Goal: Task Accomplishment & Management: Use online tool/utility

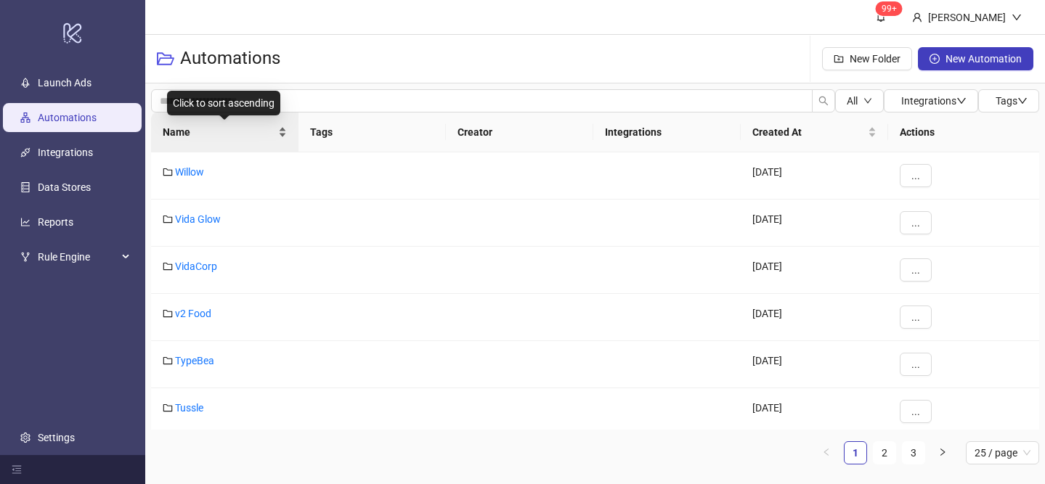
click at [279, 124] on div "Name" at bounding box center [225, 132] width 124 height 16
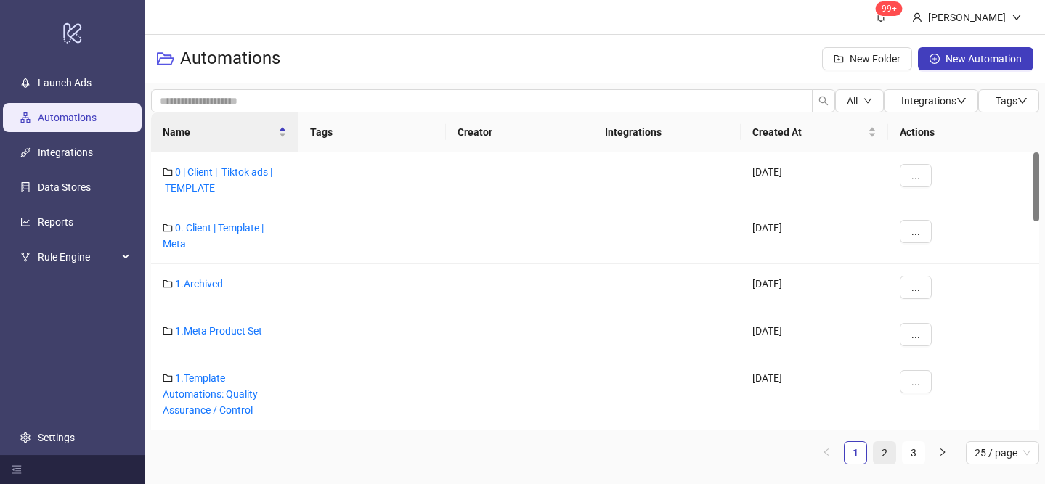
click at [891, 448] on link "2" at bounding box center [884, 453] width 22 height 22
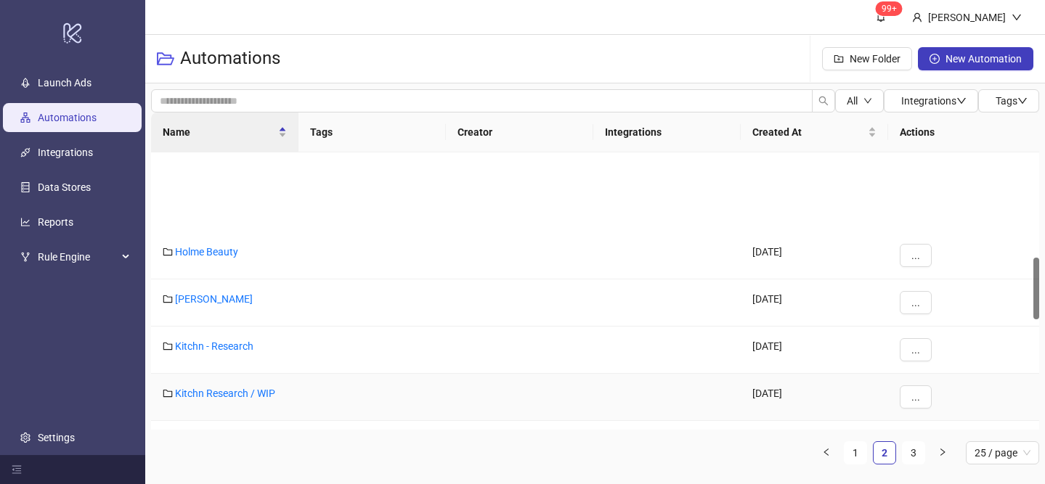
scroll to position [469, 0]
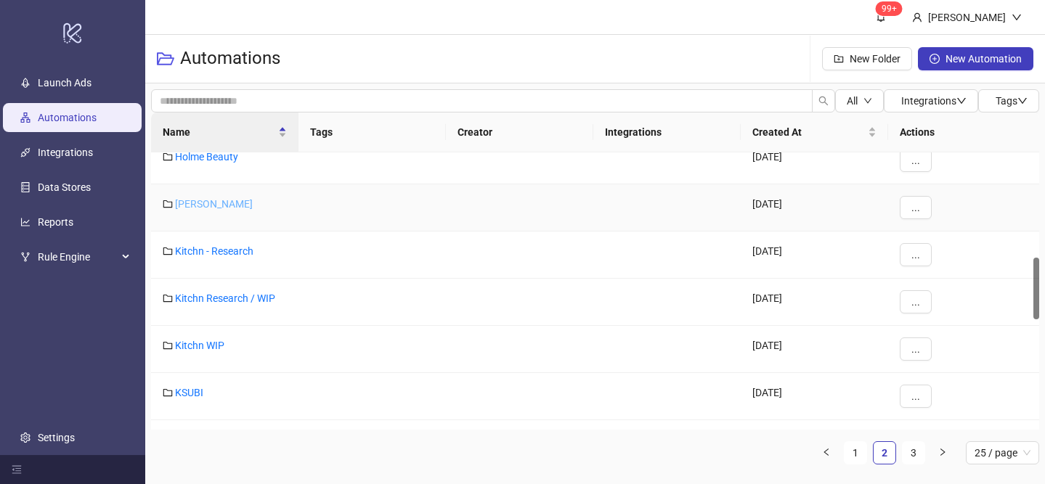
click at [206, 200] on link "[PERSON_NAME]" at bounding box center [214, 204] width 78 height 12
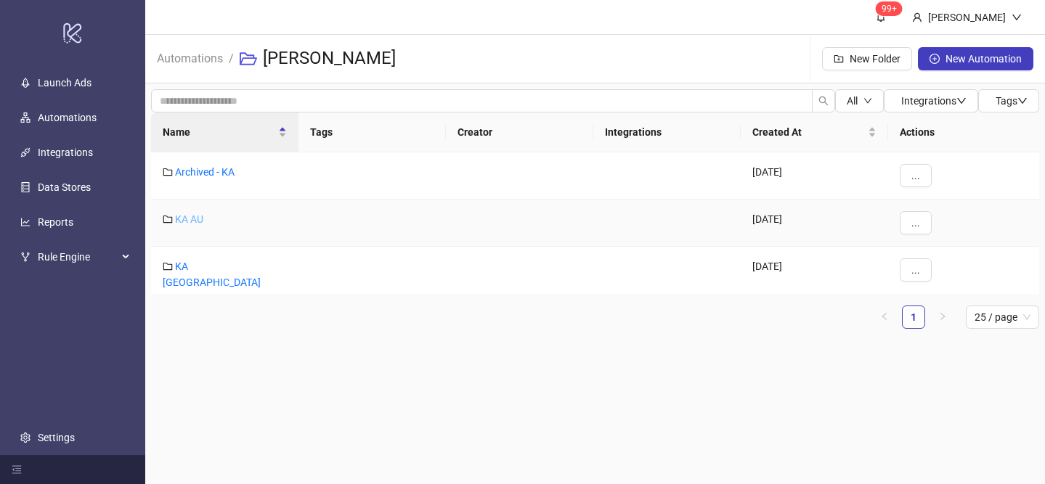
click at [199, 221] on link "KA AU" at bounding box center [189, 219] width 28 height 12
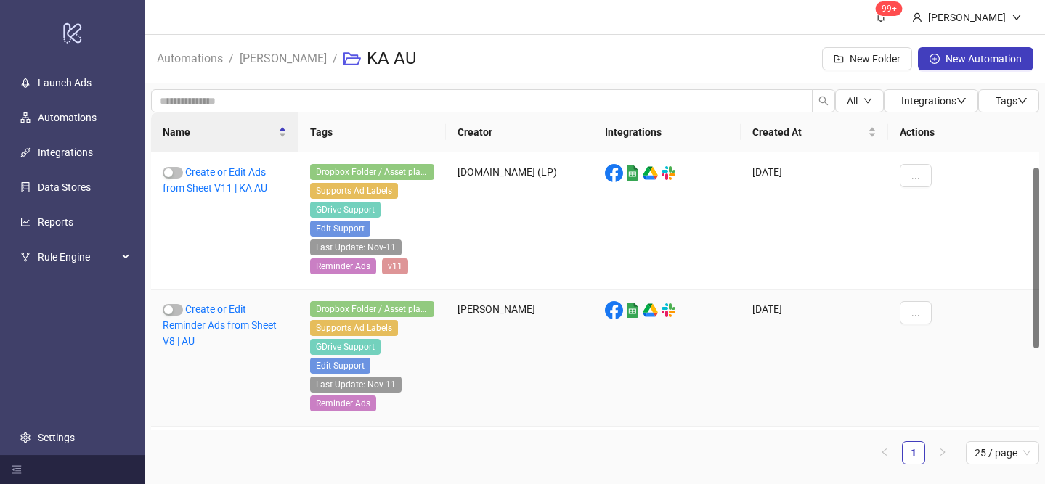
scroll to position [147, 0]
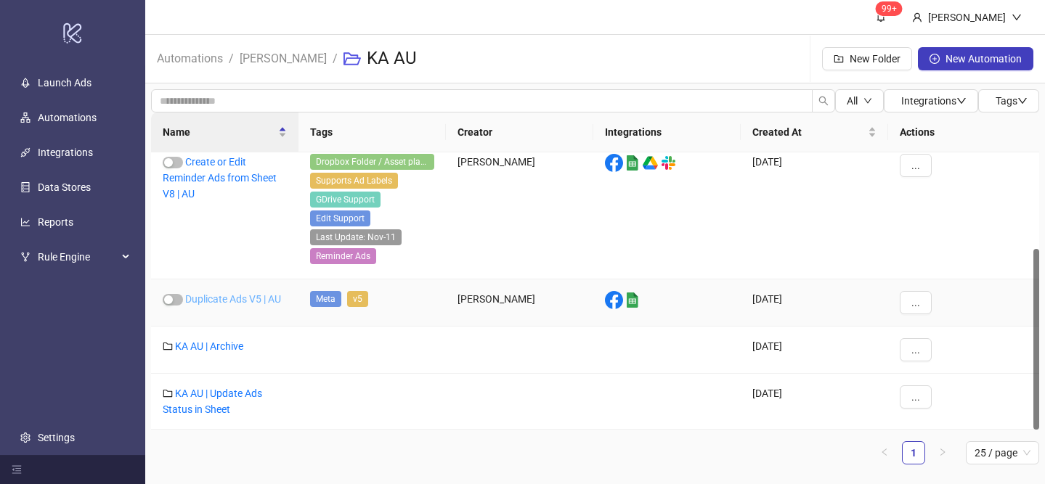
click at [240, 301] on link "Duplicate Ads V5 | AU" at bounding box center [233, 299] width 96 height 12
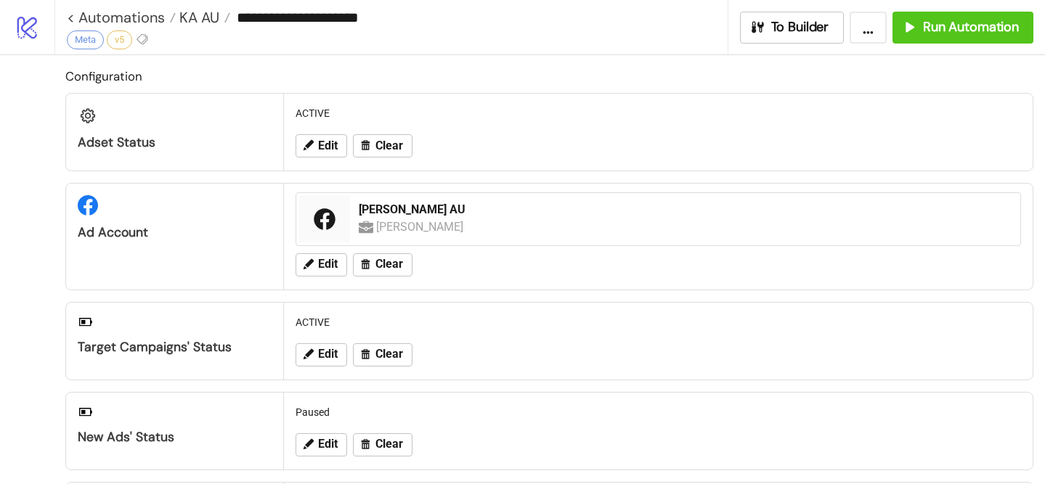
scroll to position [183, 0]
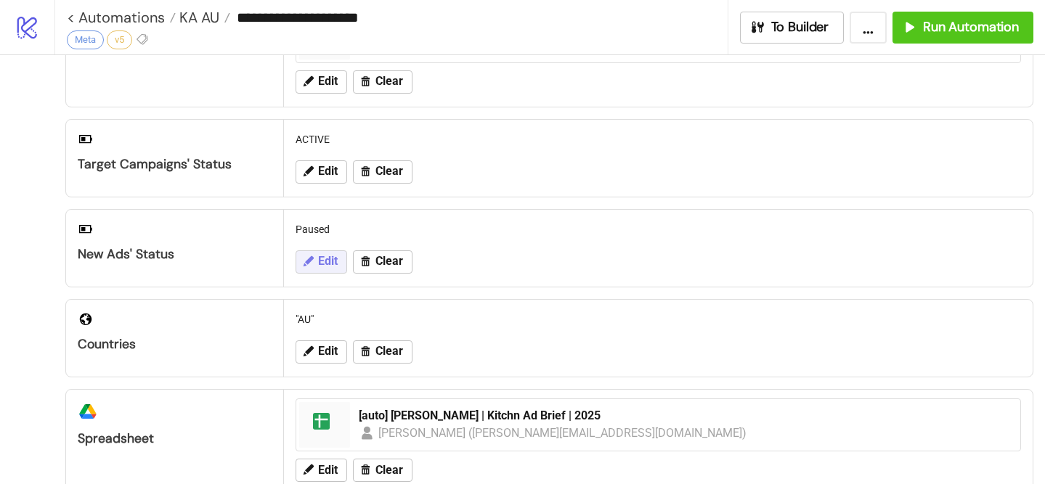
click at [330, 256] on span "Edit" at bounding box center [328, 261] width 20 height 13
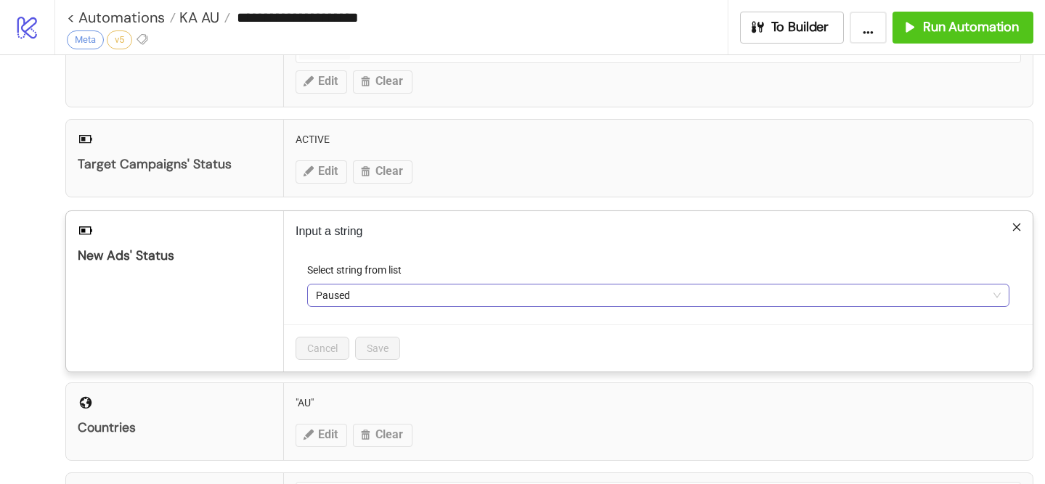
click at [335, 290] on span "Paused" at bounding box center [658, 296] width 685 height 22
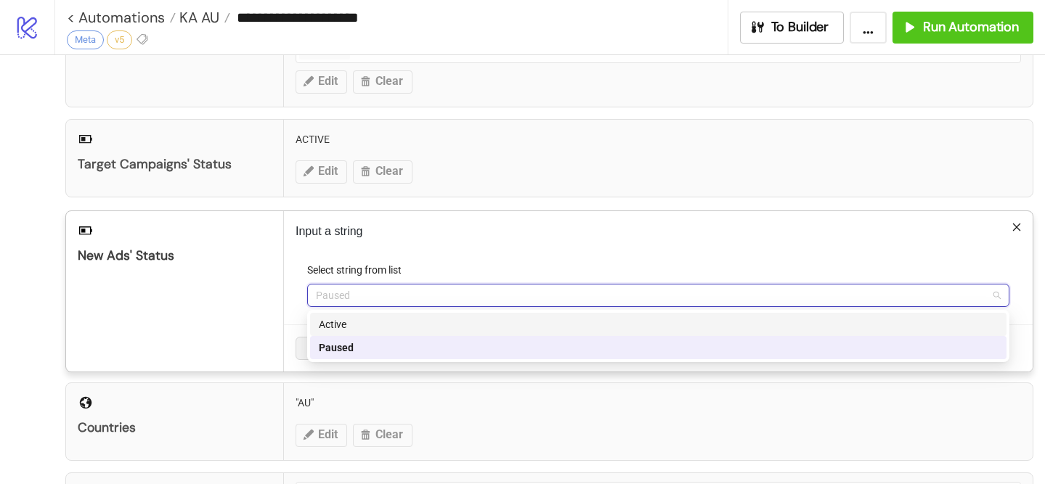
click at [349, 322] on div "Active" at bounding box center [658, 324] width 679 height 16
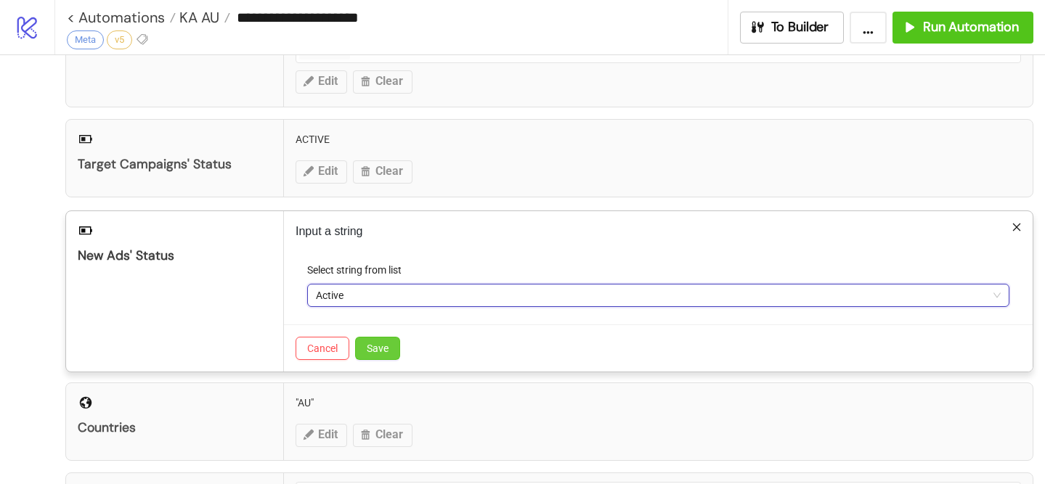
click at [369, 353] on span "Save" at bounding box center [378, 349] width 22 height 12
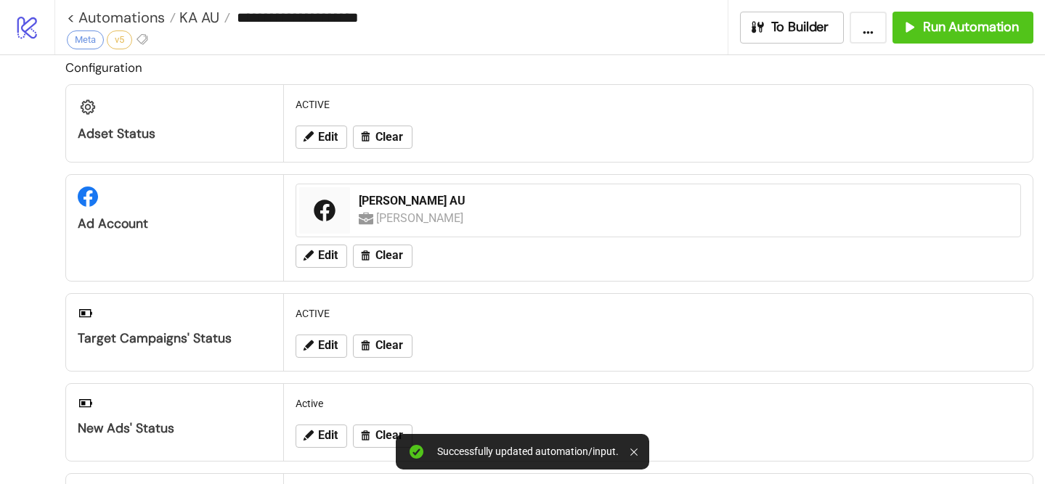
scroll to position [0, 0]
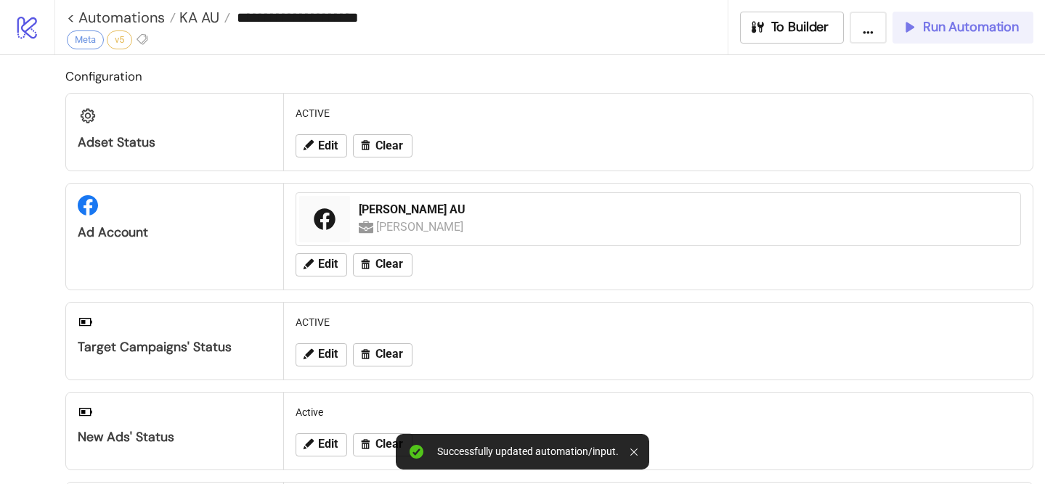
click at [958, 41] on button "Run Automation" at bounding box center [962, 28] width 141 height 32
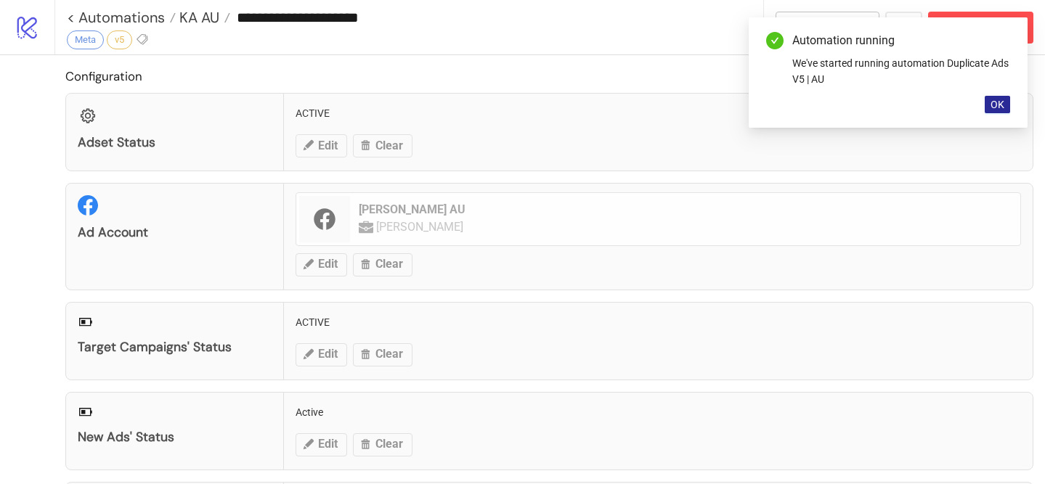
click at [997, 103] on span "OK" at bounding box center [997, 105] width 14 height 12
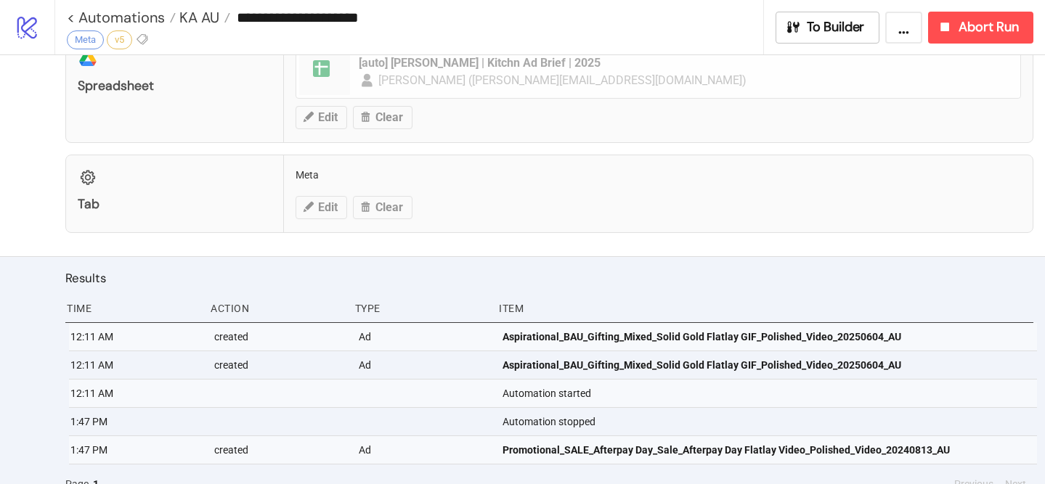
scroll to position [555, 0]
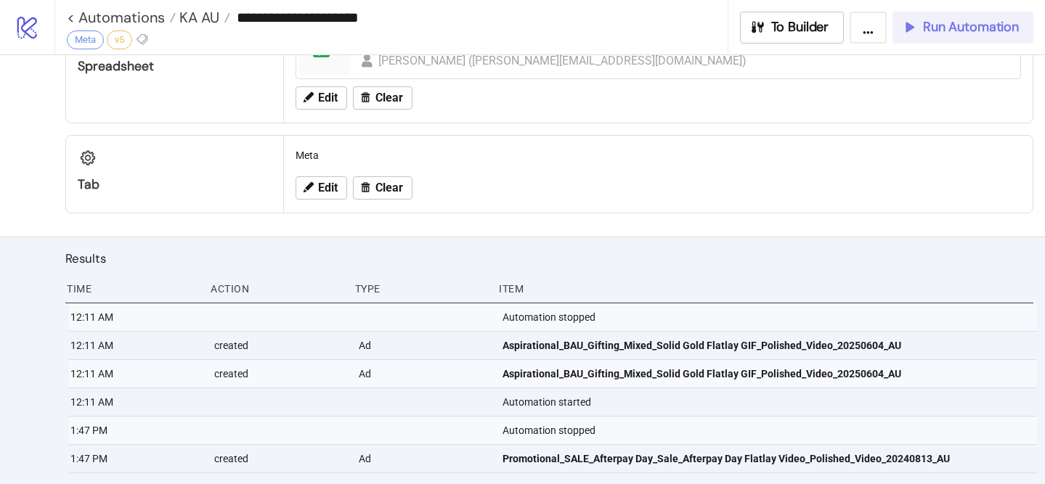
click at [949, 38] on button "Run Automation" at bounding box center [962, 28] width 141 height 32
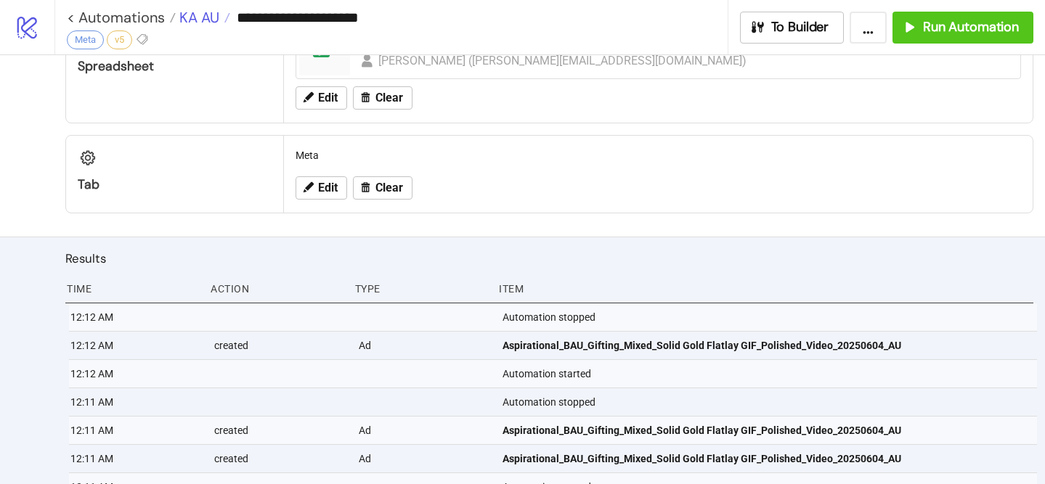
click at [207, 18] on span "KA AU" at bounding box center [198, 17] width 44 height 19
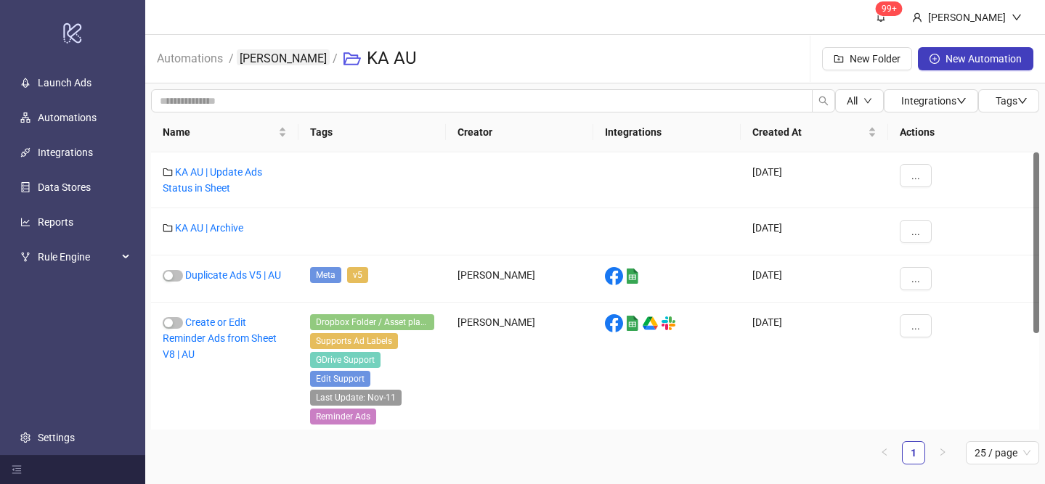
click at [260, 64] on link "[PERSON_NAME]" at bounding box center [283, 57] width 93 height 16
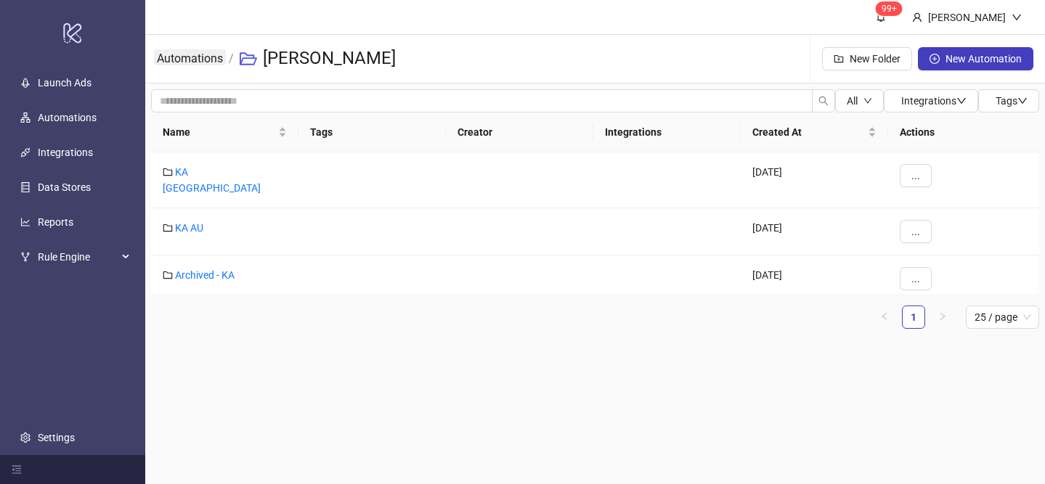
click at [211, 60] on link "Automations" at bounding box center [190, 57] width 72 height 16
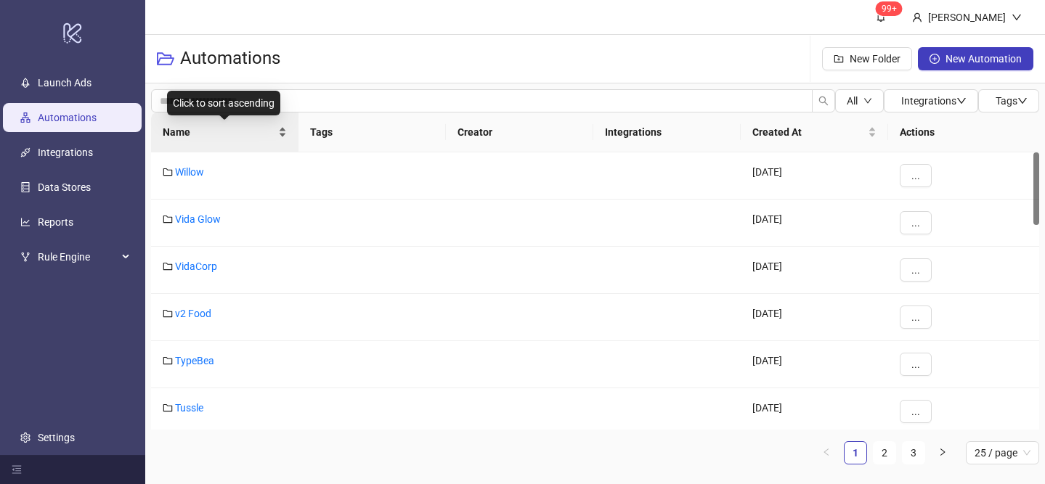
click at [282, 125] on div "Name" at bounding box center [225, 132] width 124 height 16
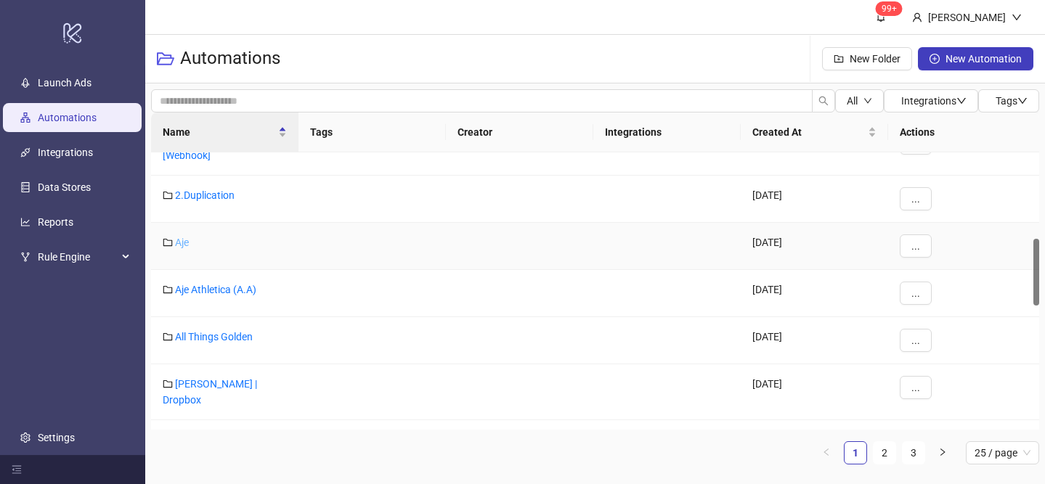
click at [184, 247] on link "Aje" at bounding box center [182, 243] width 14 height 12
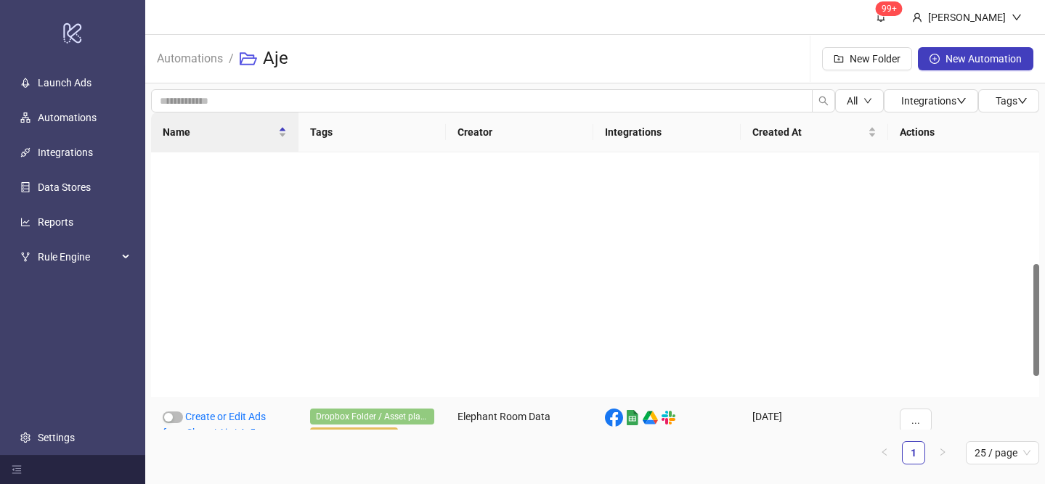
scroll to position [407, 0]
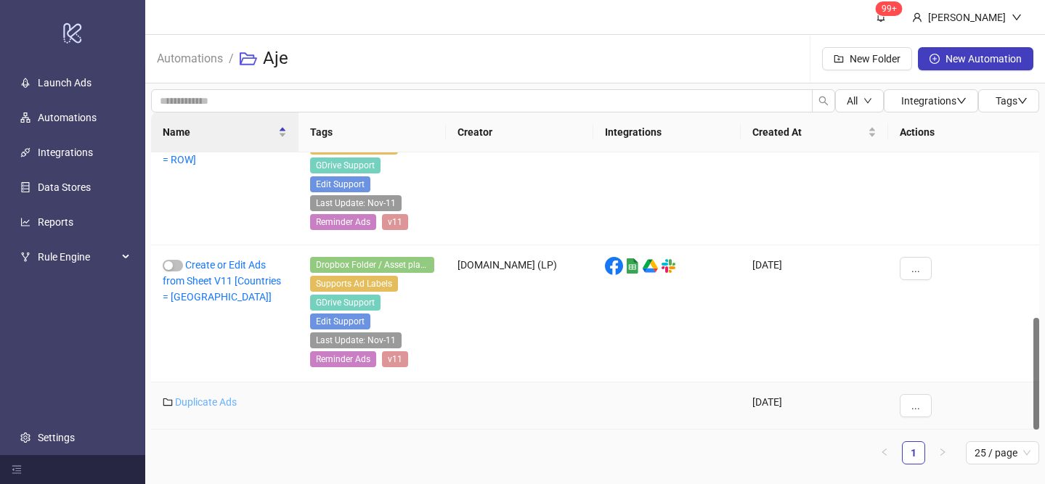
click at [217, 406] on link "Duplicate Ads" at bounding box center [206, 402] width 62 height 12
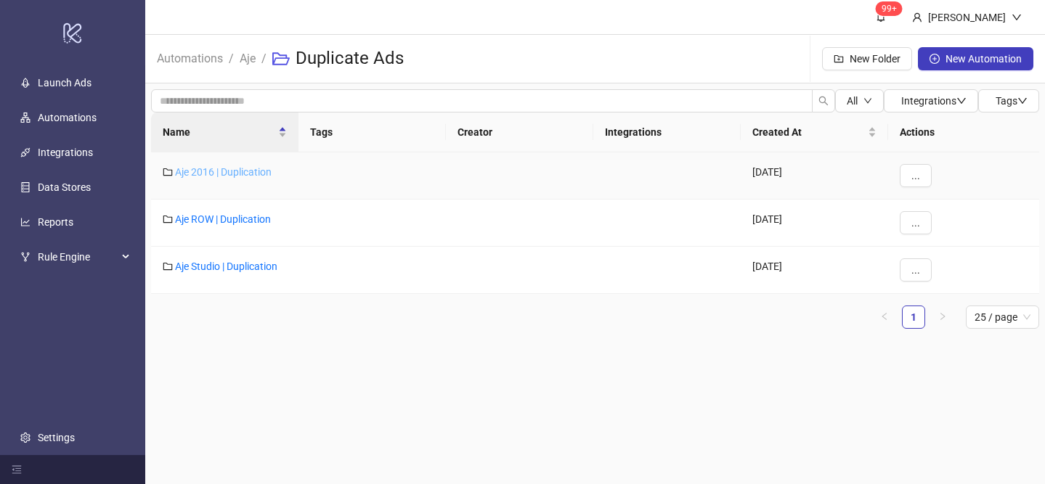
click at [240, 175] on link "Aje 2016 | Duplication" at bounding box center [223, 172] width 97 height 12
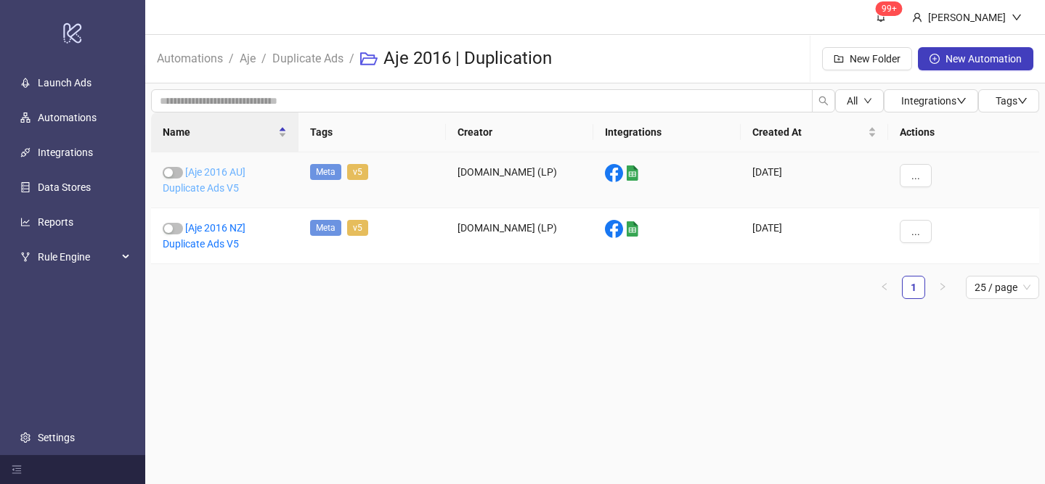
click at [226, 181] on link "[Aje 2016 AU] Duplicate Ads V5" at bounding box center [204, 180] width 83 height 28
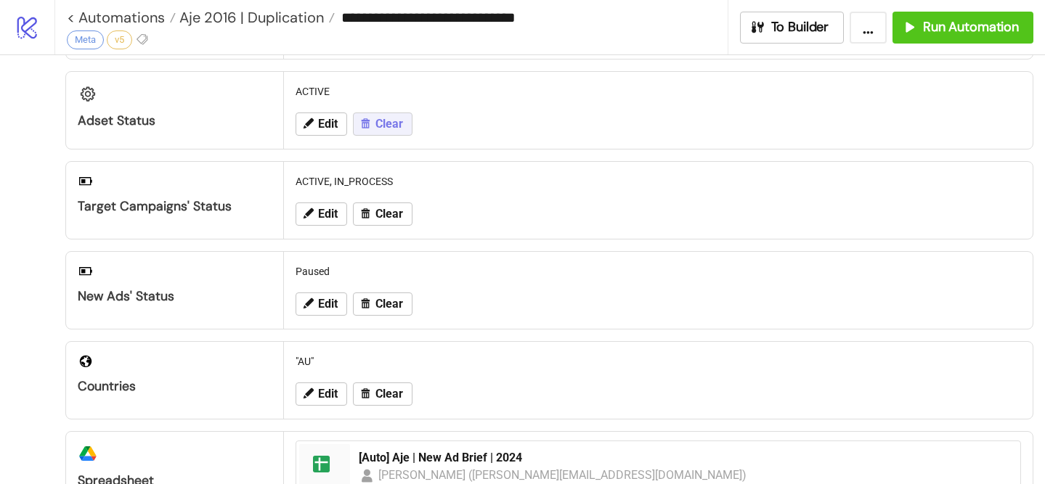
scroll to position [134, 0]
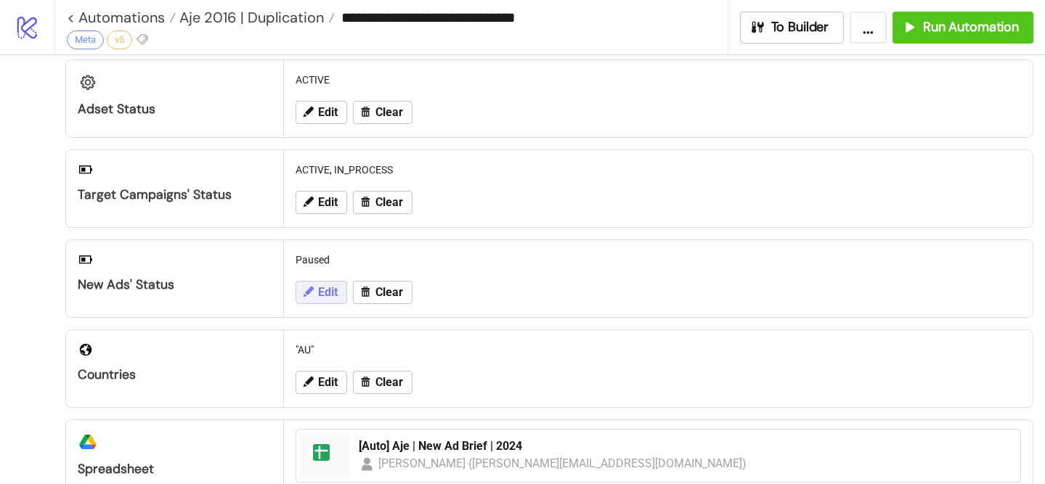
click at [328, 297] on span "Edit" at bounding box center [328, 292] width 20 height 13
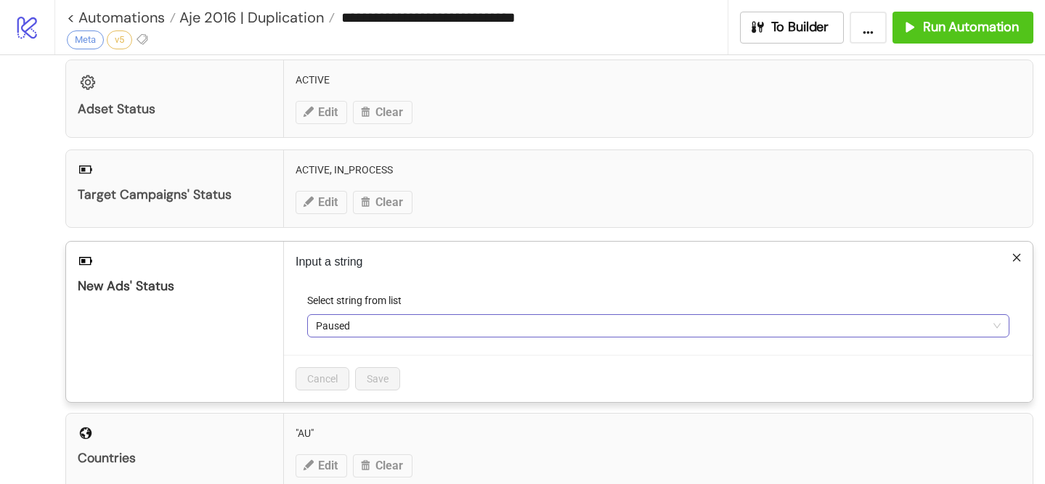
click at [339, 332] on span "Paused" at bounding box center [658, 326] width 685 height 22
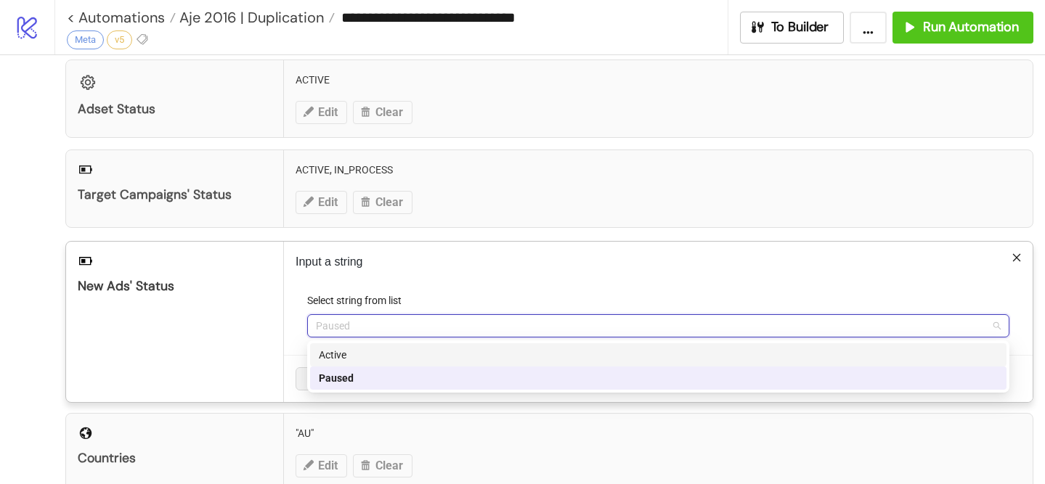
click at [369, 356] on div "Active" at bounding box center [658, 355] width 679 height 16
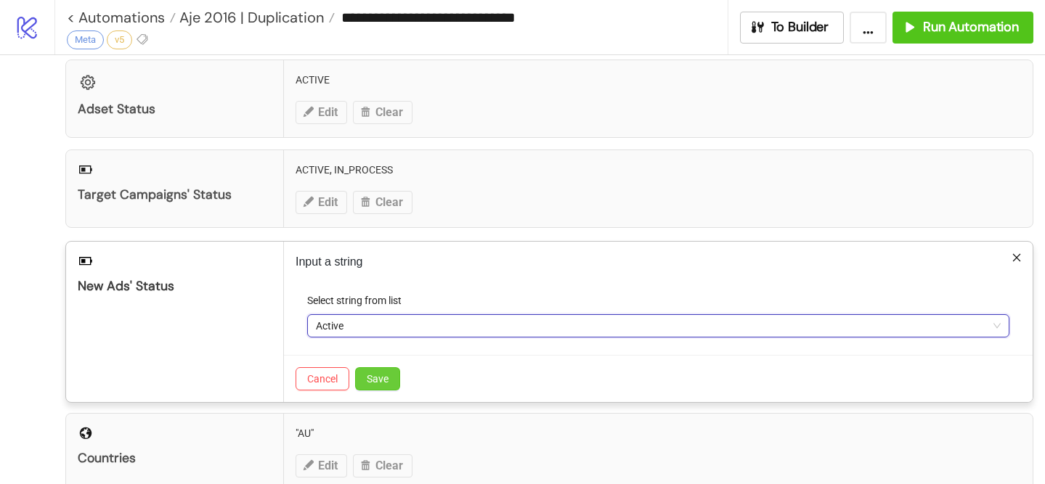
click at [379, 373] on span "Save" at bounding box center [378, 379] width 22 height 12
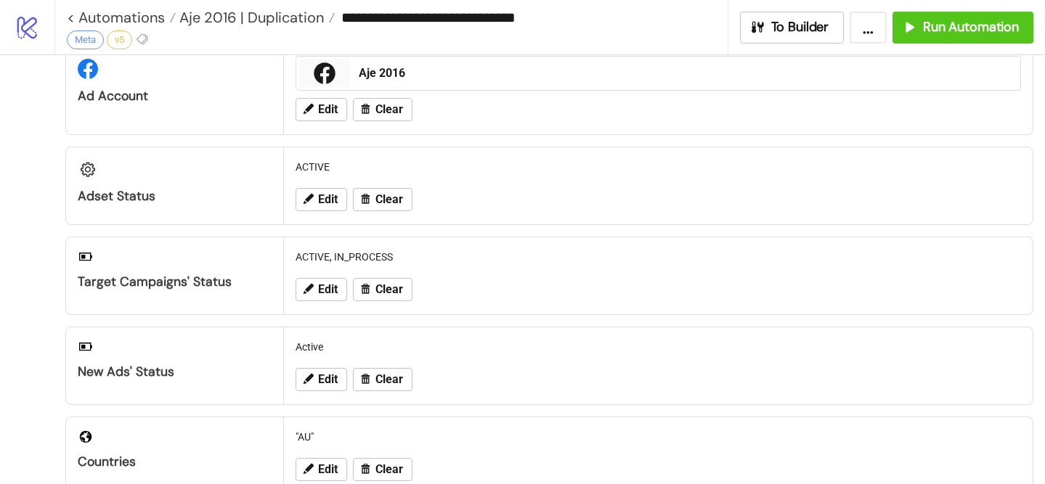
scroll to position [0, 0]
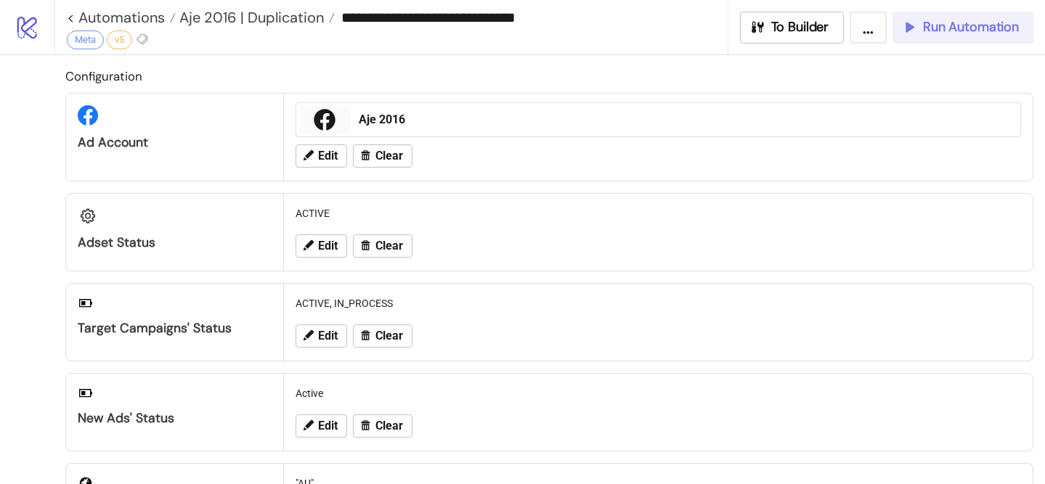
click at [935, 37] on button "Run Automation" at bounding box center [962, 28] width 141 height 32
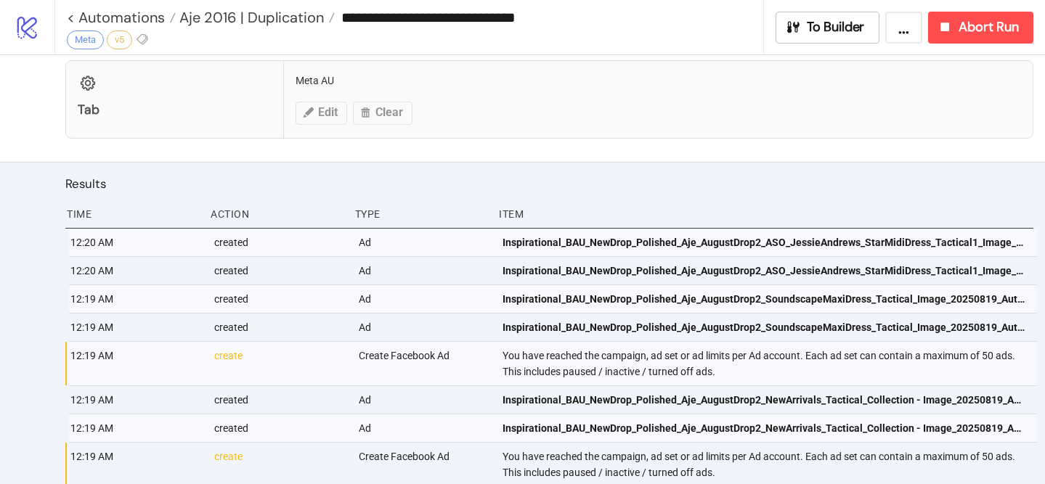
scroll to position [697, 0]
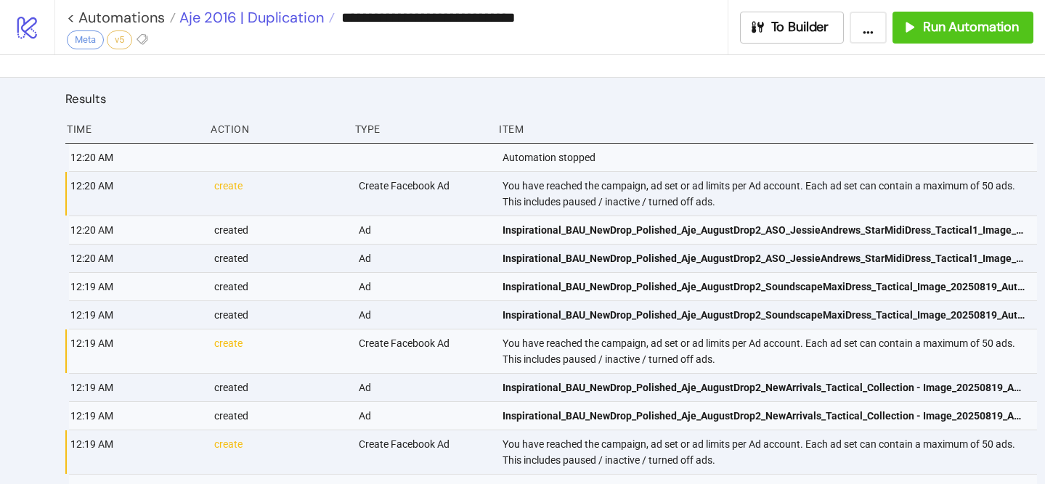
click at [293, 9] on span "Aje 2016 | Duplication" at bounding box center [250, 17] width 148 height 19
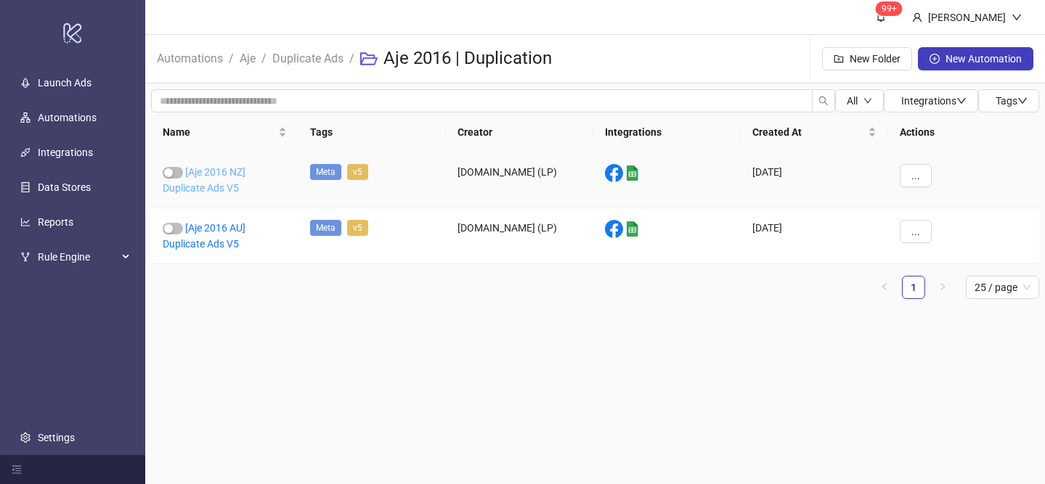
click at [228, 169] on link "[Aje 2016 NZ] Duplicate Ads V5" at bounding box center [204, 180] width 83 height 28
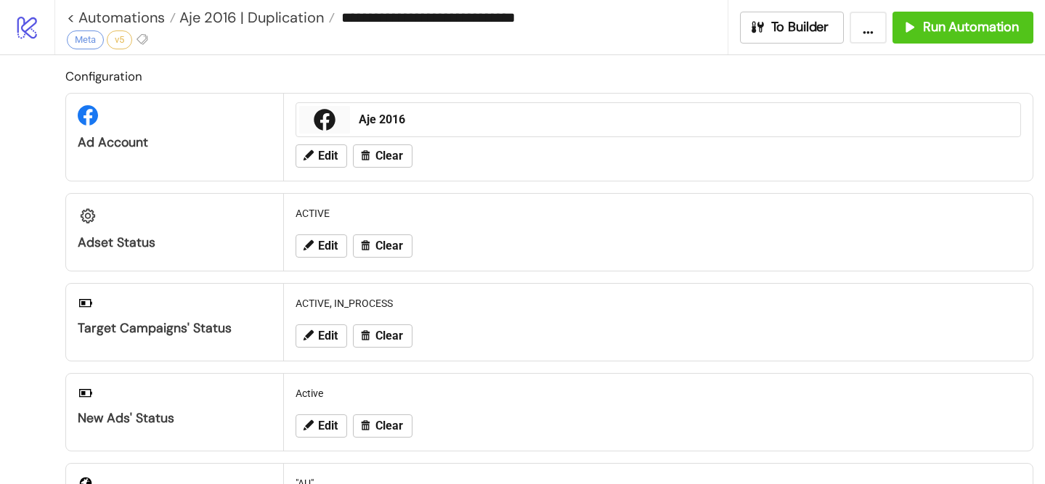
type input "**********"
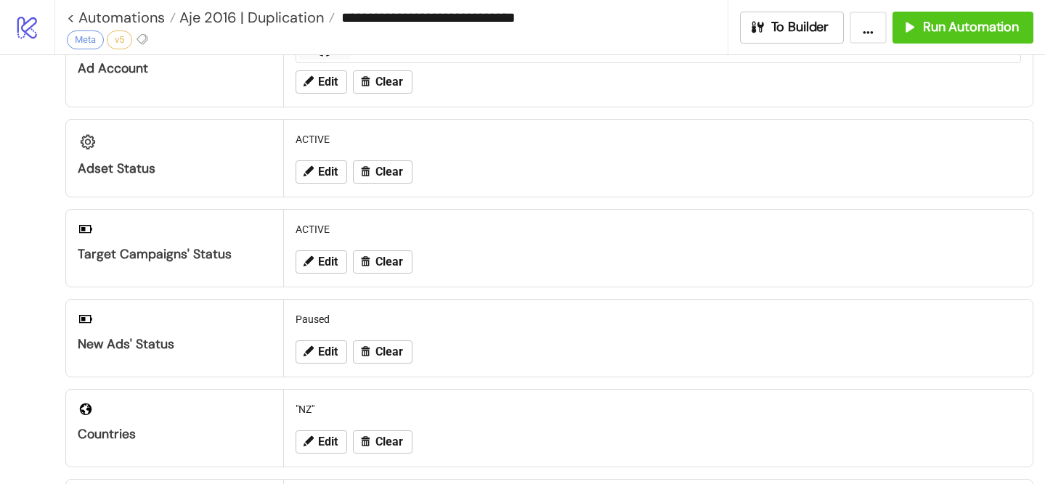
scroll to position [88, 0]
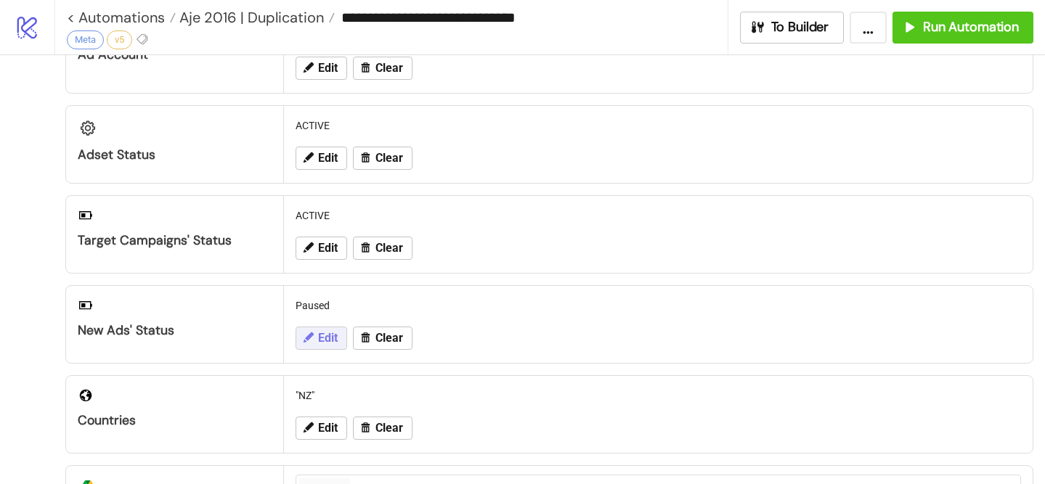
click at [309, 336] on icon at bounding box center [308, 337] width 10 height 10
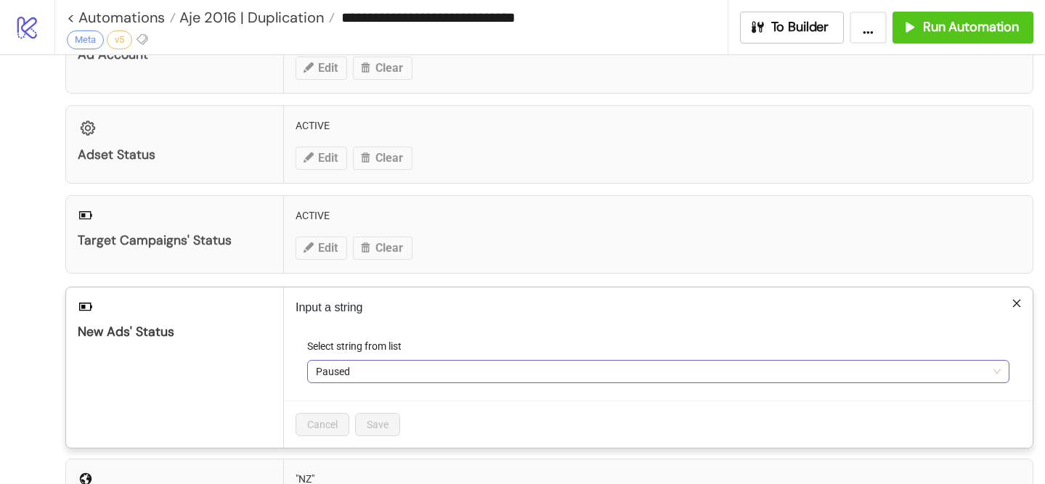
click at [347, 371] on span "Paused" at bounding box center [658, 372] width 685 height 22
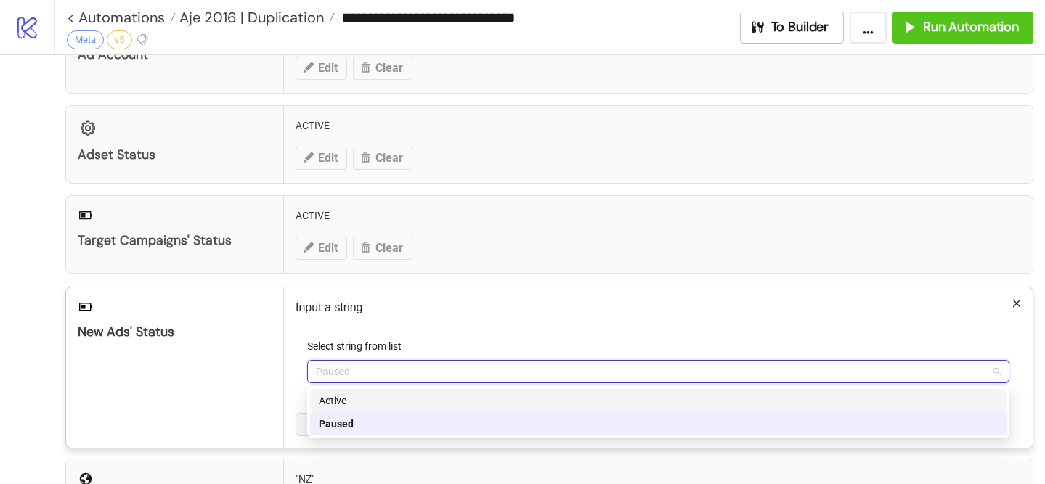
click at [359, 396] on div "Active" at bounding box center [658, 401] width 679 height 16
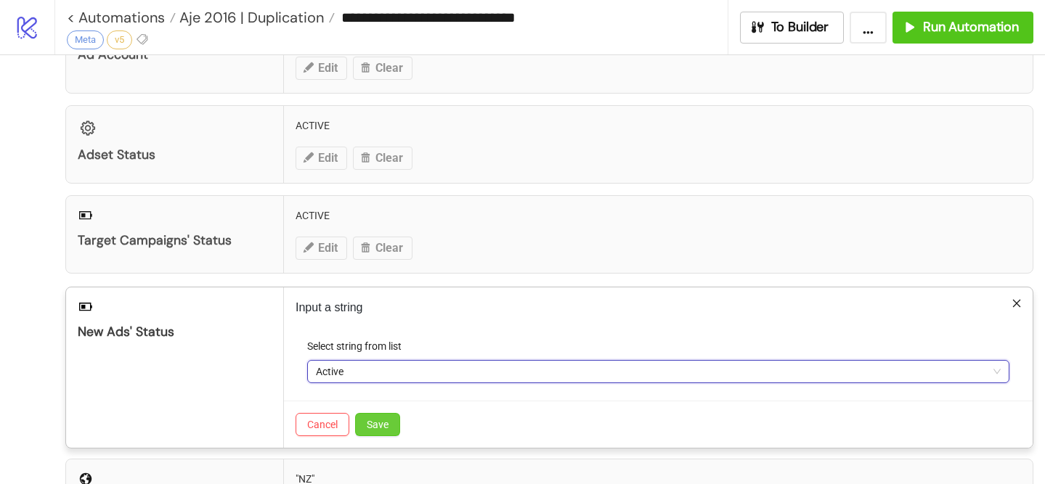
click at [377, 423] on span "Save" at bounding box center [378, 425] width 22 height 12
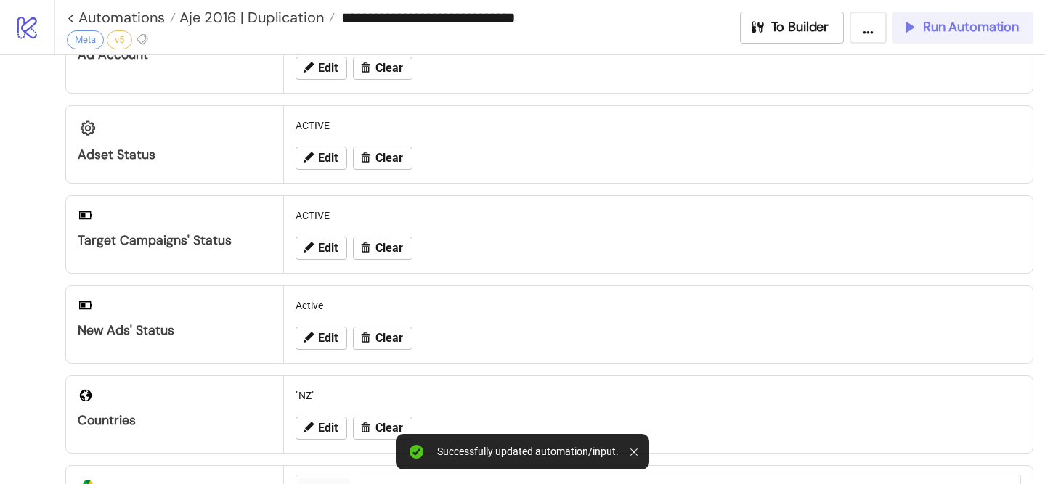
click at [944, 16] on button "Run Automation" at bounding box center [962, 28] width 141 height 32
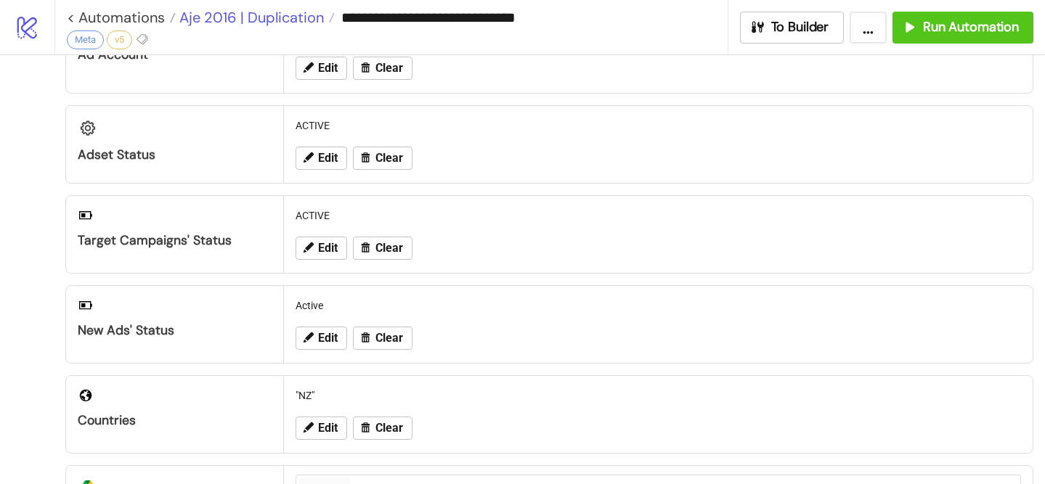
click at [301, 17] on span "Aje 2016 | Duplication" at bounding box center [250, 17] width 148 height 19
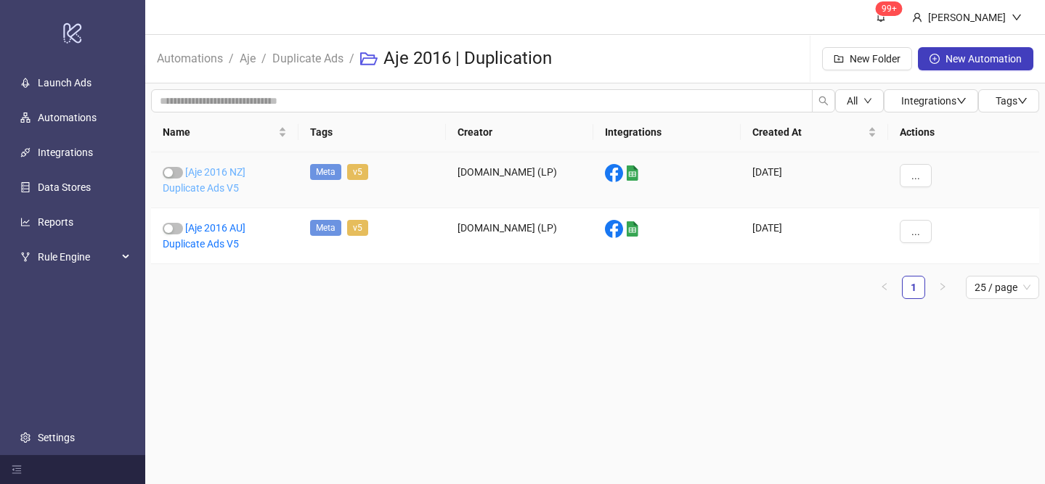
click at [225, 189] on link "[Aje 2016 NZ] Duplicate Ads V5" at bounding box center [204, 180] width 83 height 28
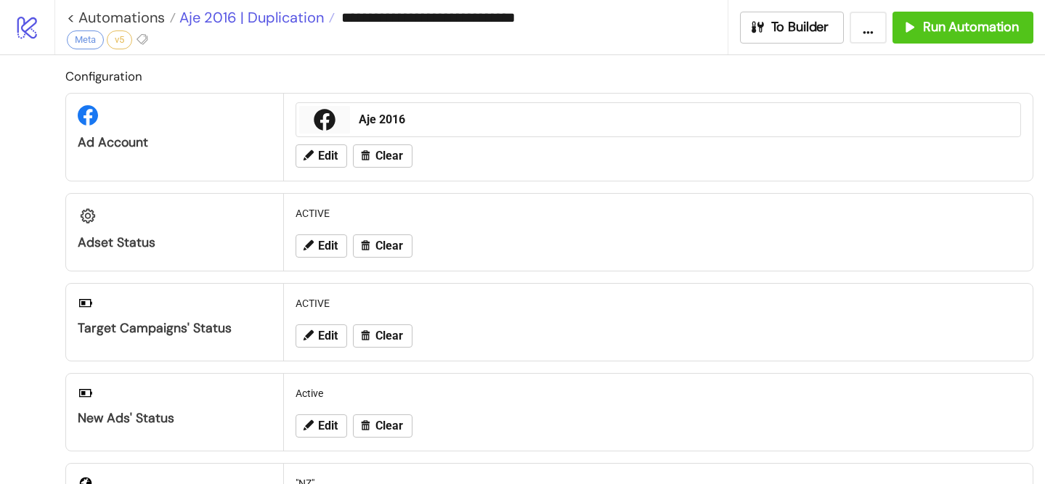
click at [256, 21] on span "Aje 2016 | Duplication" at bounding box center [250, 17] width 148 height 19
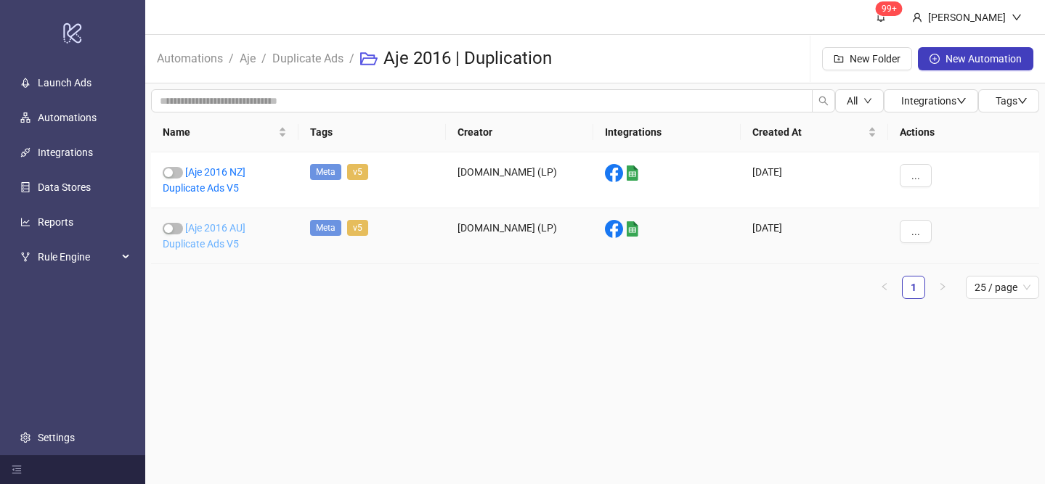
click at [205, 240] on link "[Aje 2016 AU] Duplicate Ads V5" at bounding box center [204, 236] width 83 height 28
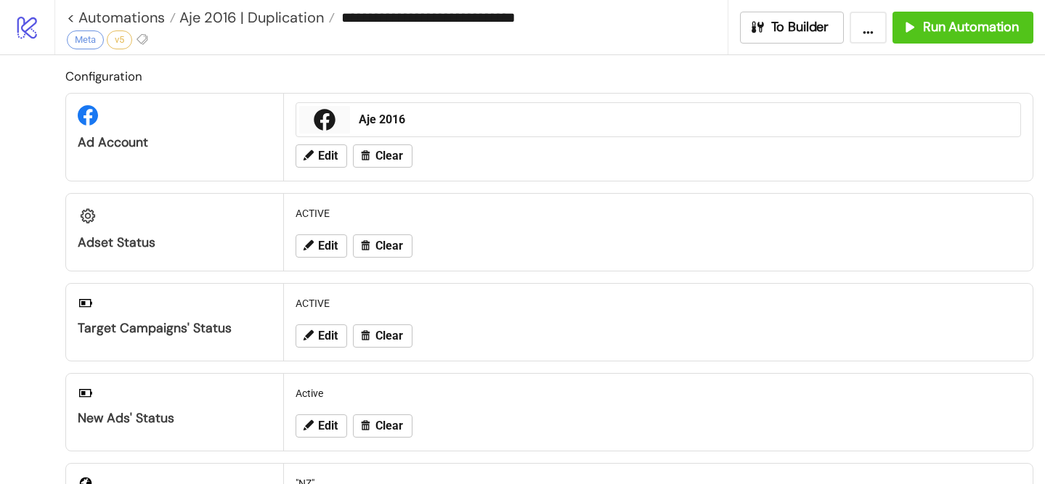
type input "**********"
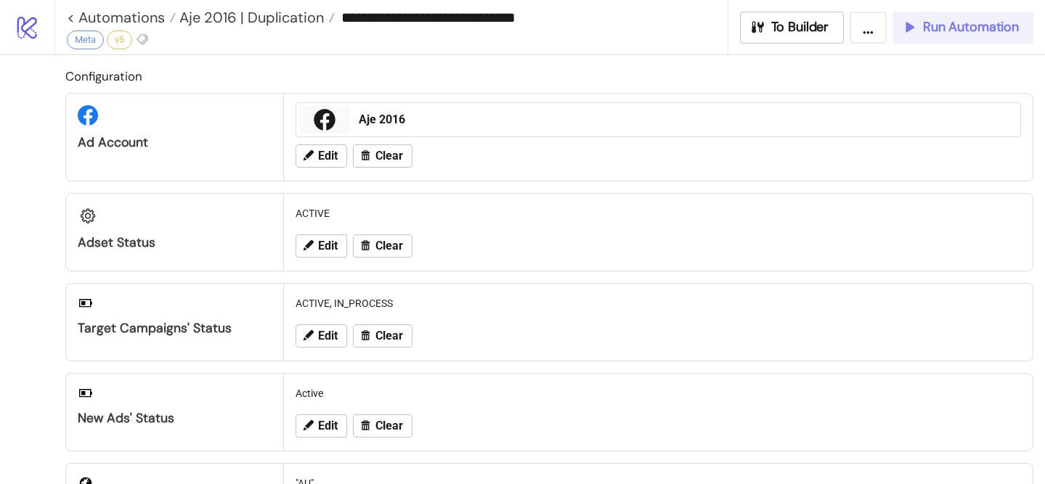
click at [920, 30] on div "Run Automation" at bounding box center [960, 27] width 118 height 17
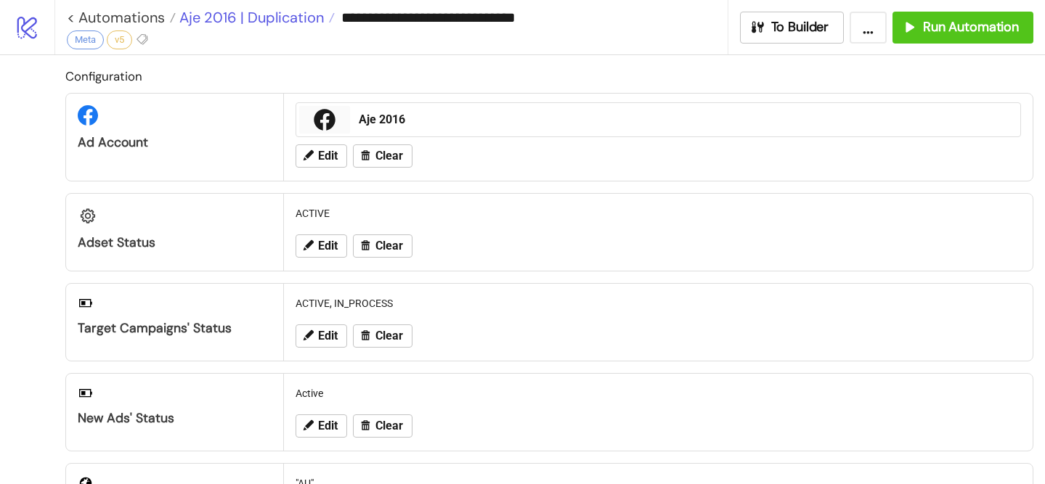
click at [306, 20] on span "Aje 2016 | Duplication" at bounding box center [250, 17] width 148 height 19
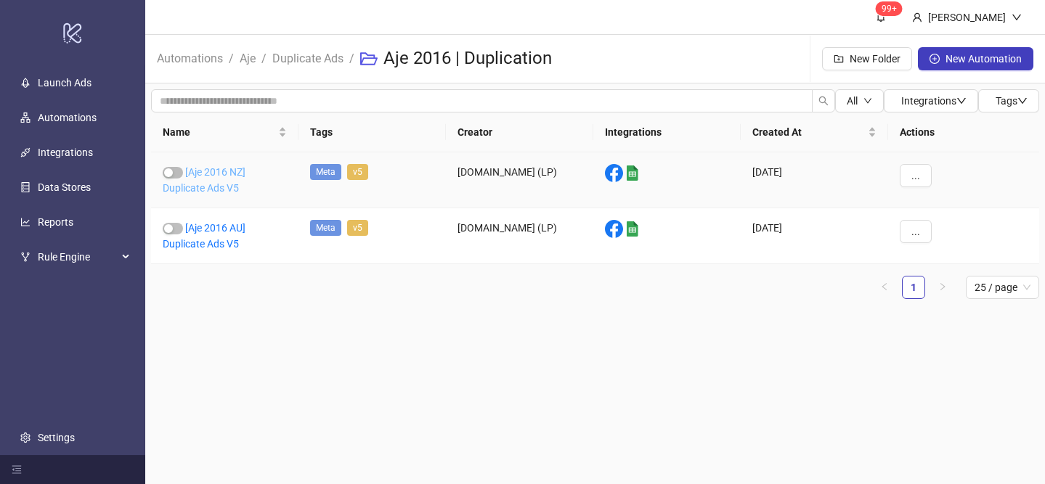
click at [224, 168] on link "[Aje 2016 NZ] Duplicate Ads V5" at bounding box center [204, 180] width 83 height 28
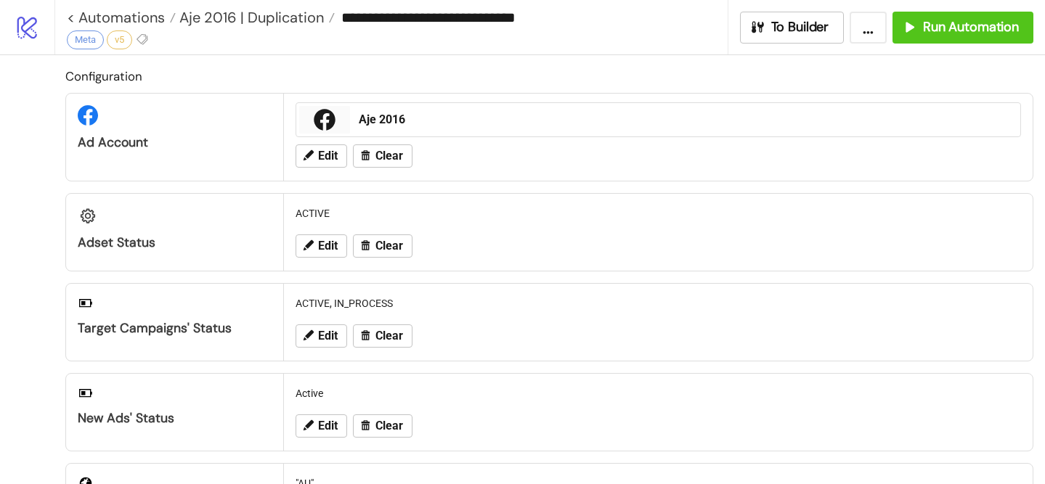
type input "**********"
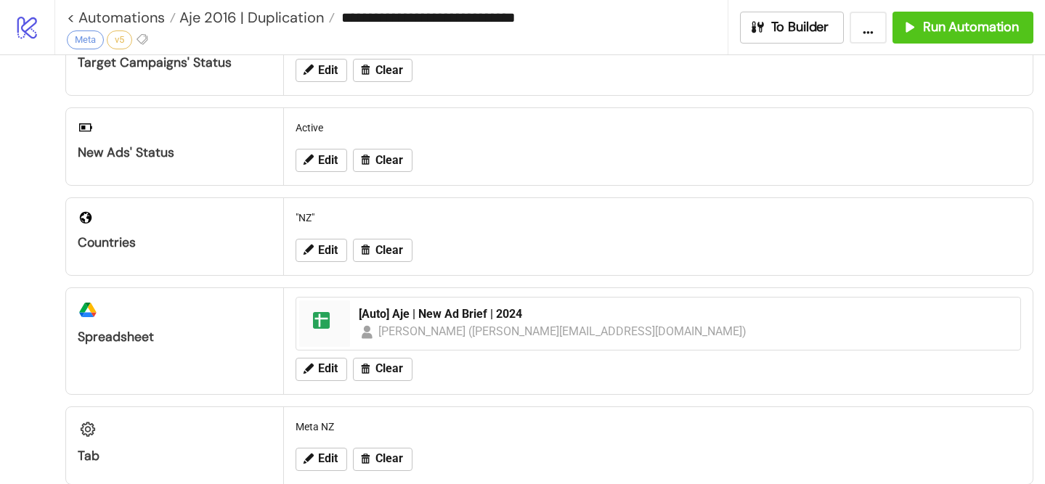
scroll to position [283, 0]
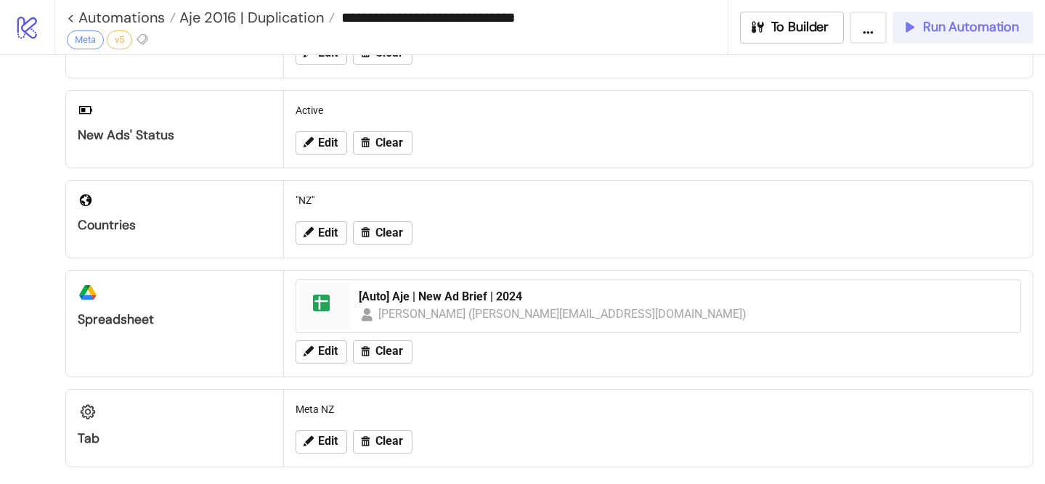
click at [937, 28] on span "Run Automation" at bounding box center [971, 27] width 96 height 17
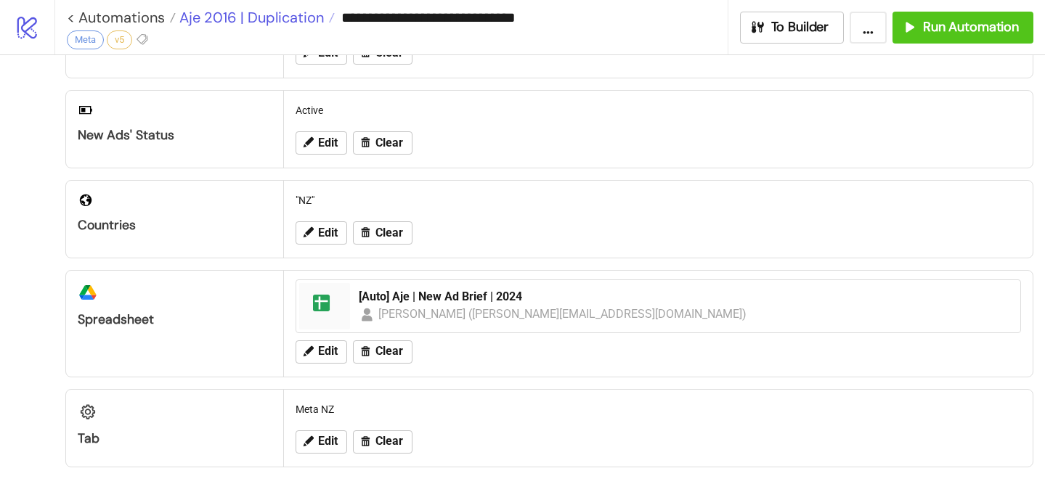
click at [290, 20] on span "Aje 2016 | Duplication" at bounding box center [250, 17] width 148 height 19
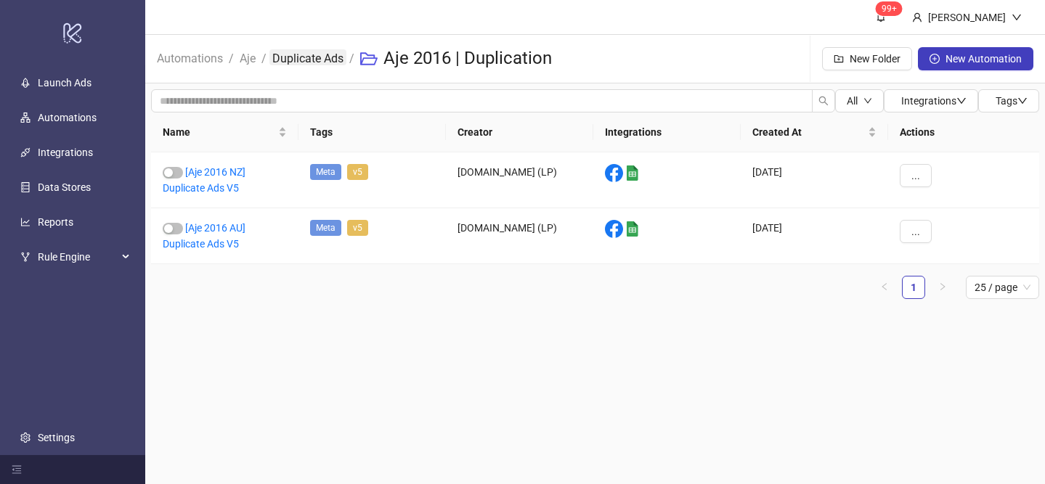
click at [318, 58] on link "Duplicate Ads" at bounding box center [307, 57] width 77 height 16
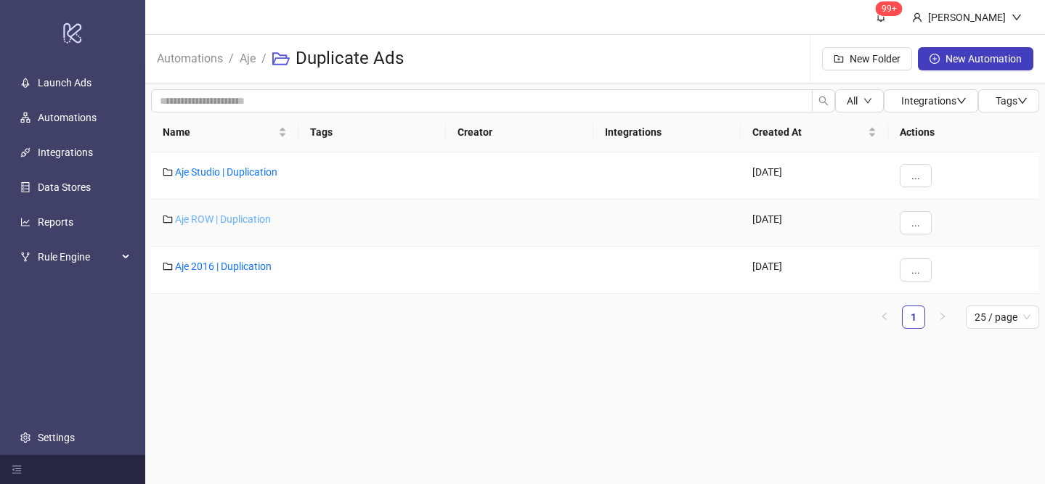
click at [232, 220] on link "Aje ROW | Duplication" at bounding box center [223, 219] width 96 height 12
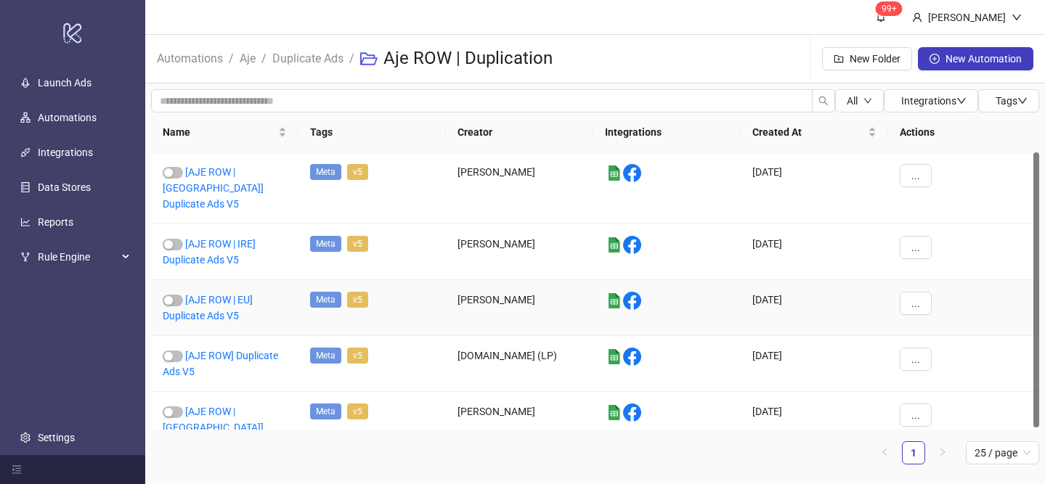
scroll to position [2, 0]
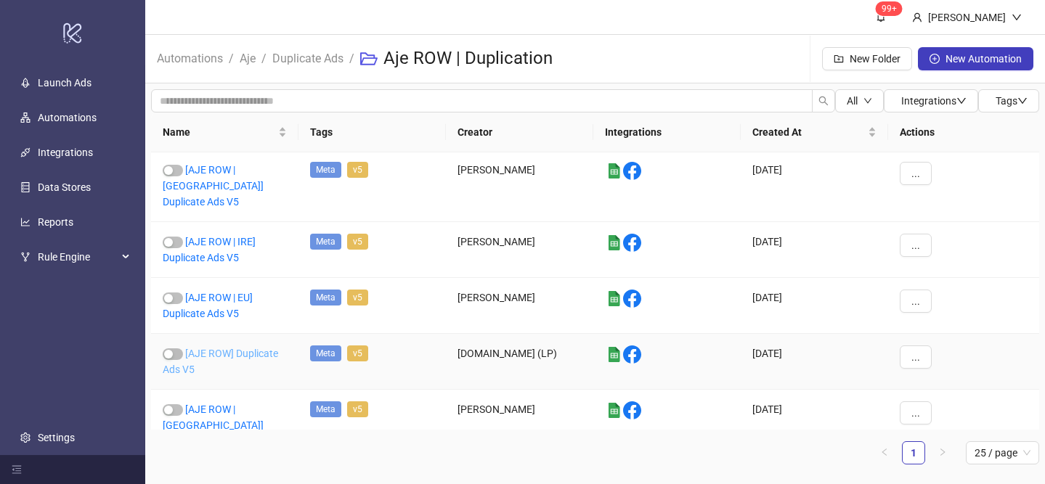
click at [248, 348] on link "[AJE ROW] Duplicate Ads V5" at bounding box center [220, 362] width 115 height 28
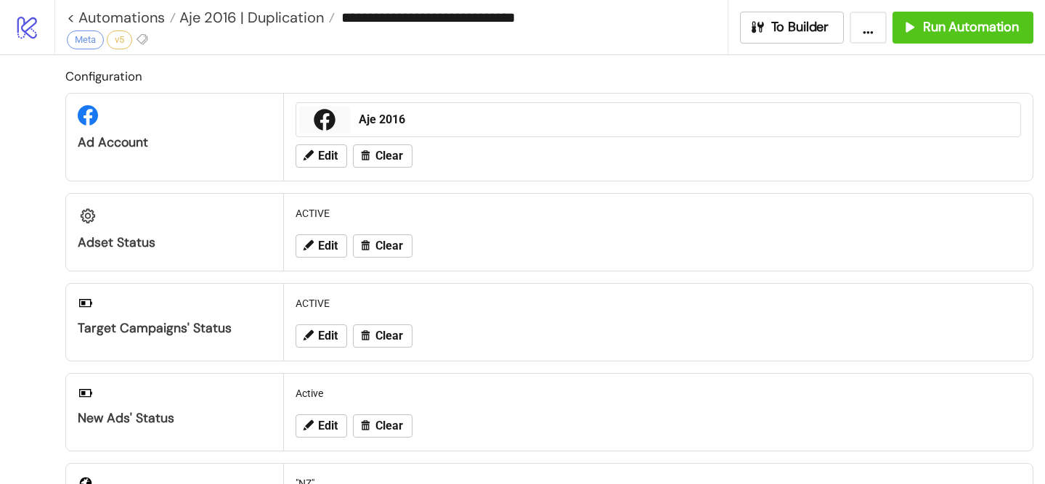
type input "**********"
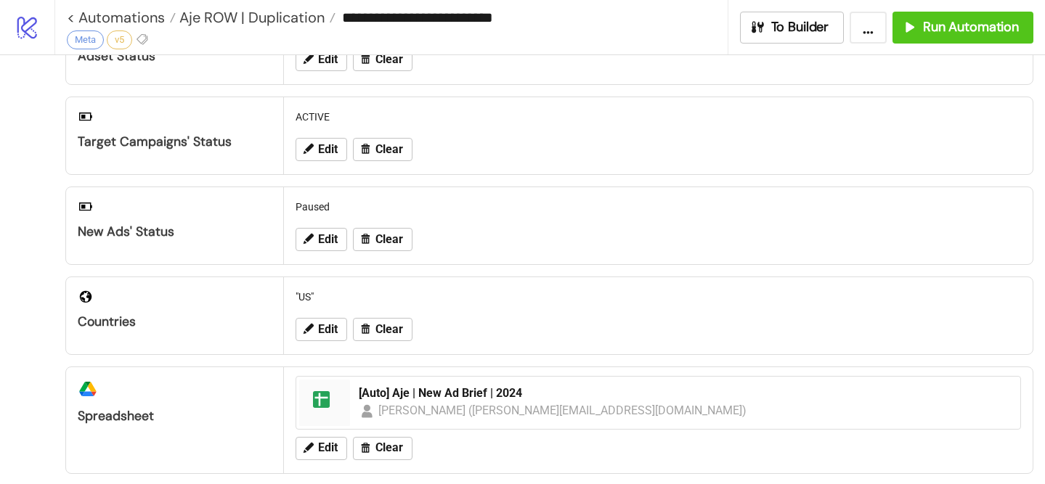
scroll to position [192, 0]
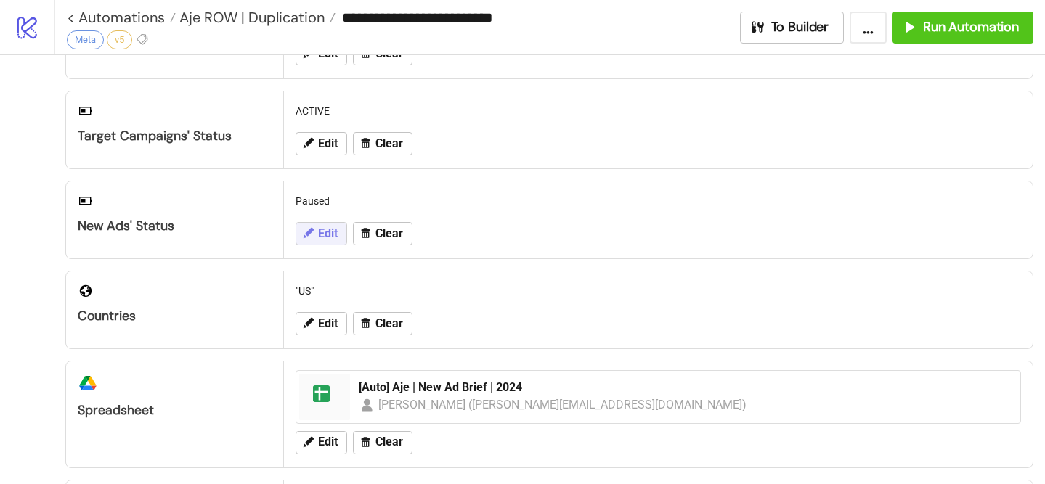
click at [316, 239] on button "Edit" at bounding box center [321, 233] width 52 height 23
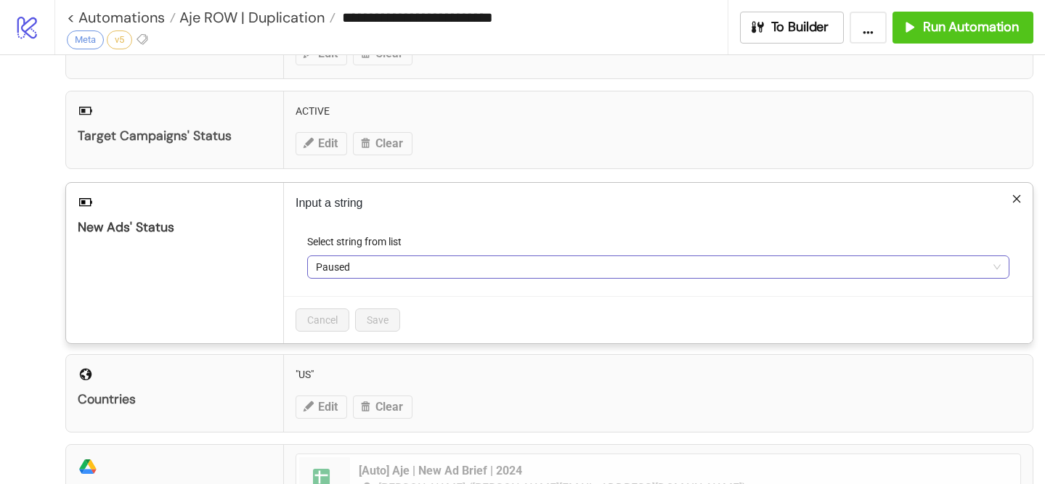
click at [322, 271] on span "Paused" at bounding box center [658, 267] width 685 height 22
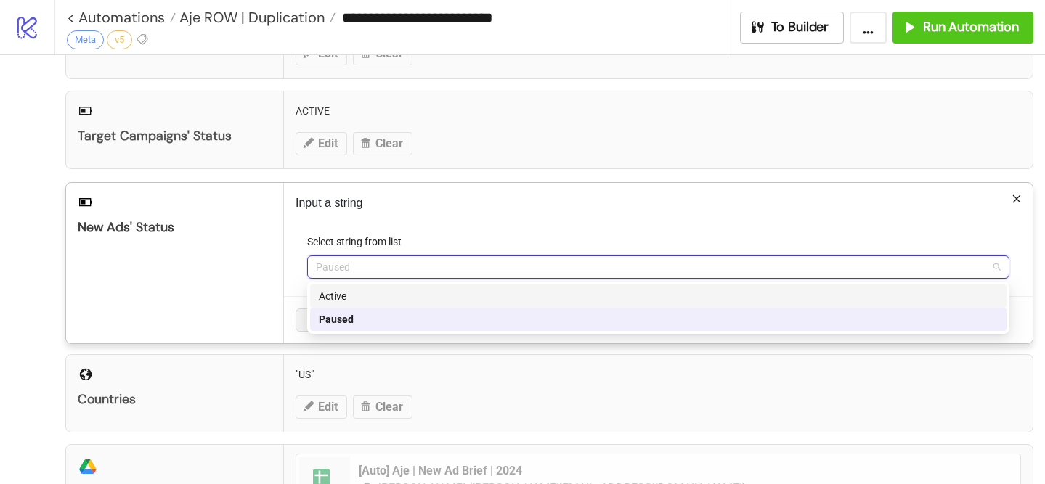
click at [338, 301] on div "Active" at bounding box center [658, 296] width 679 height 16
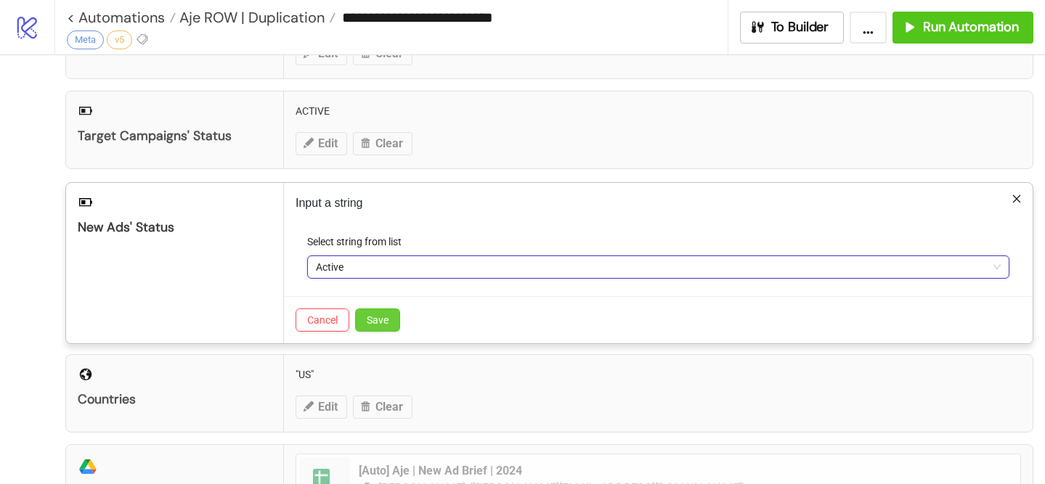
click at [367, 315] on span "Save" at bounding box center [378, 320] width 22 height 12
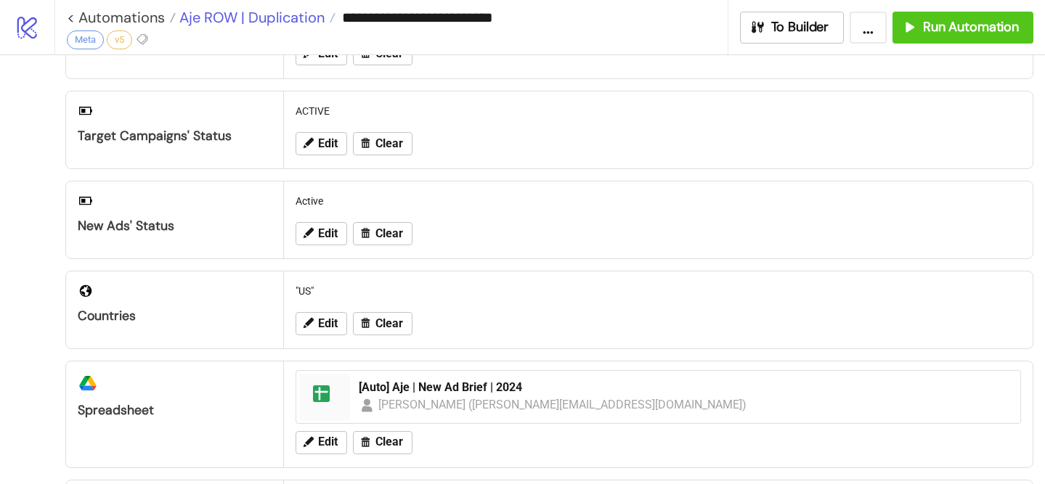
click at [290, 16] on span "Aje ROW | Duplication" at bounding box center [250, 17] width 149 height 19
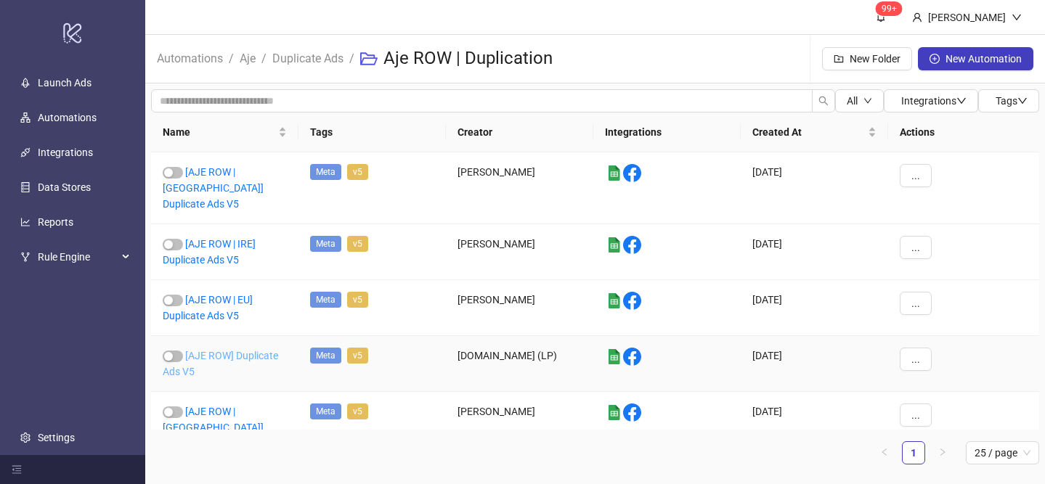
click at [226, 350] on link "[AJE ROW] Duplicate Ads V5" at bounding box center [220, 364] width 115 height 28
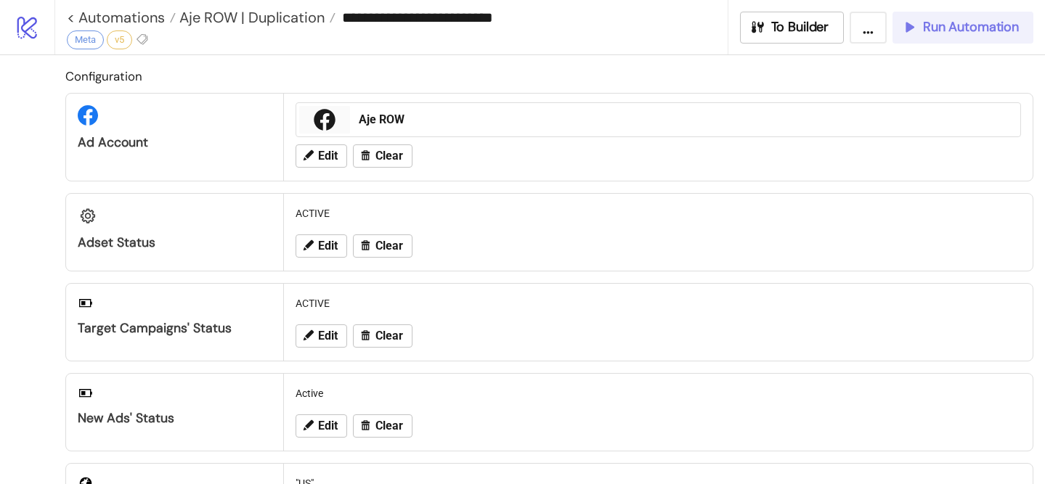
click at [910, 23] on icon "button" at bounding box center [909, 27] width 16 height 16
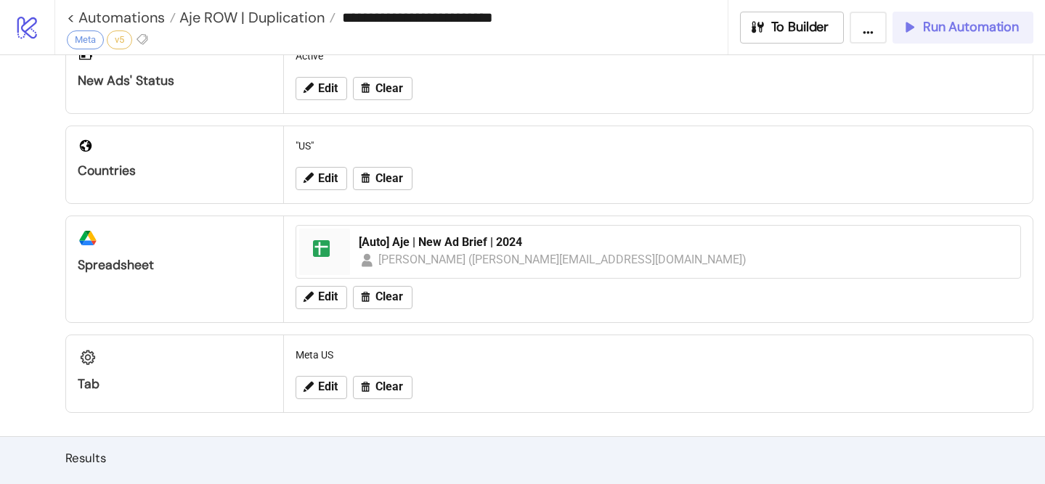
scroll to position [146, 0]
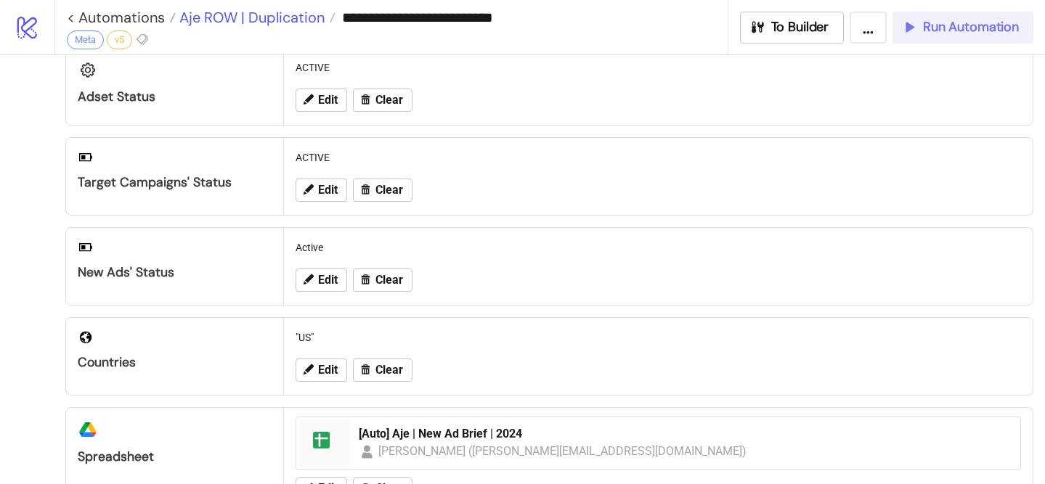
click at [298, 22] on span "Aje ROW | Duplication" at bounding box center [250, 17] width 149 height 19
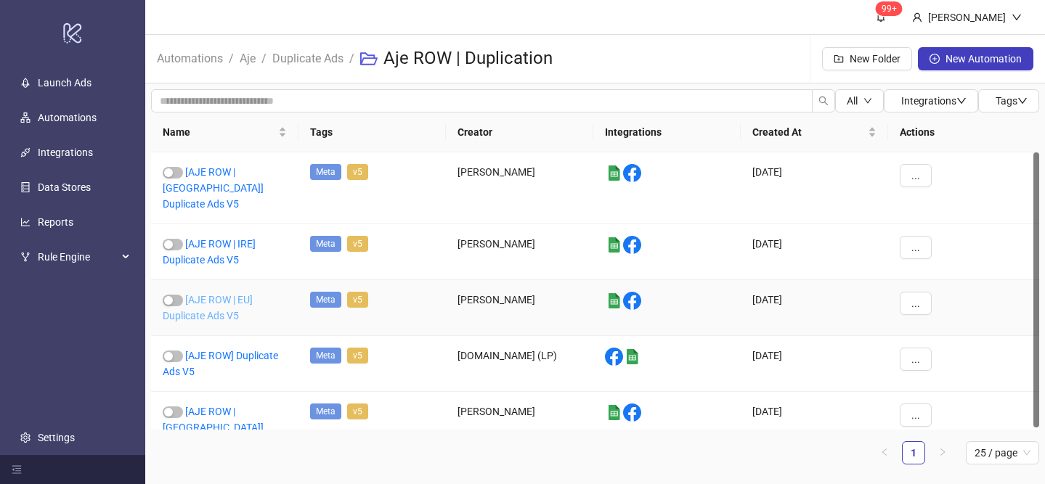
click at [235, 294] on link "[AJE ROW | EU] Duplicate Ads V5" at bounding box center [208, 308] width 90 height 28
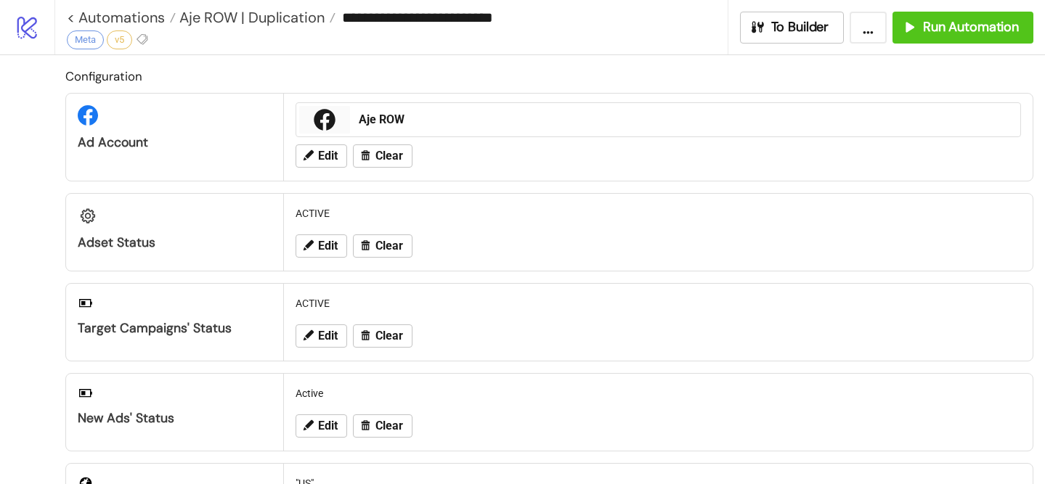
type input "**********"
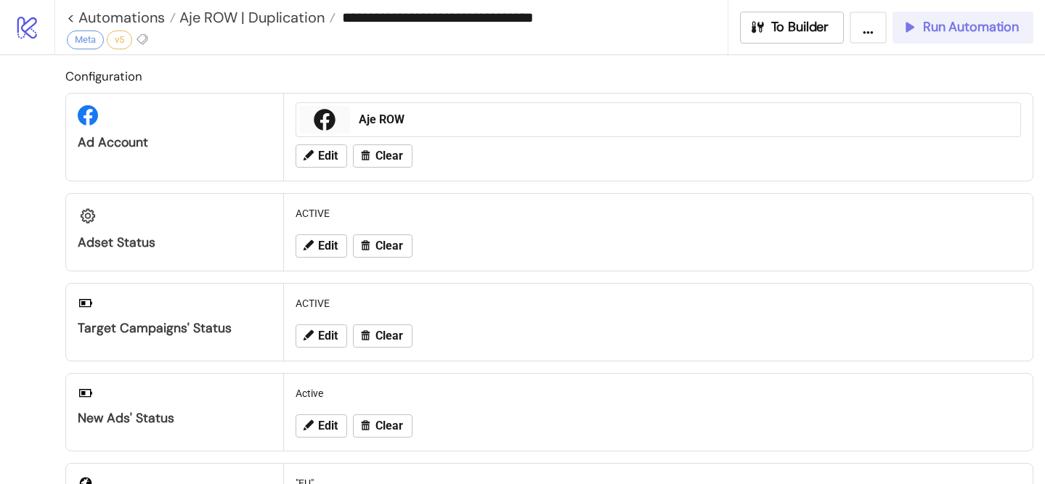
click at [918, 35] on div "Run Automation" at bounding box center [960, 27] width 118 height 17
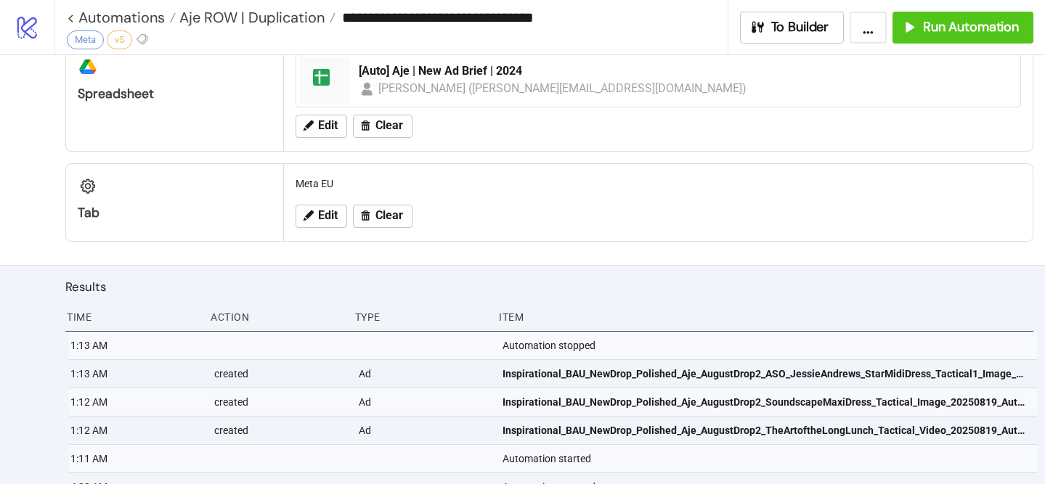
scroll to position [541, 0]
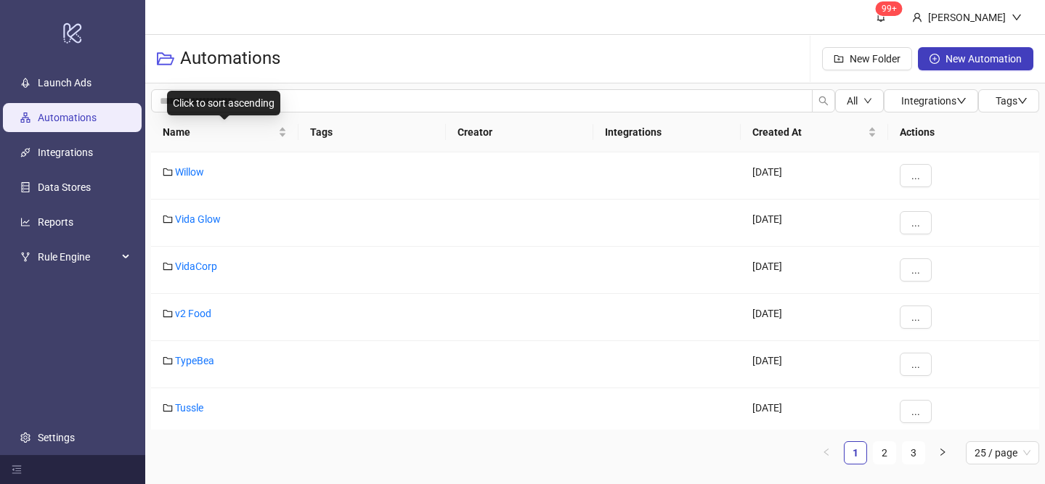
click at [282, 124] on div "Name" at bounding box center [225, 132] width 124 height 16
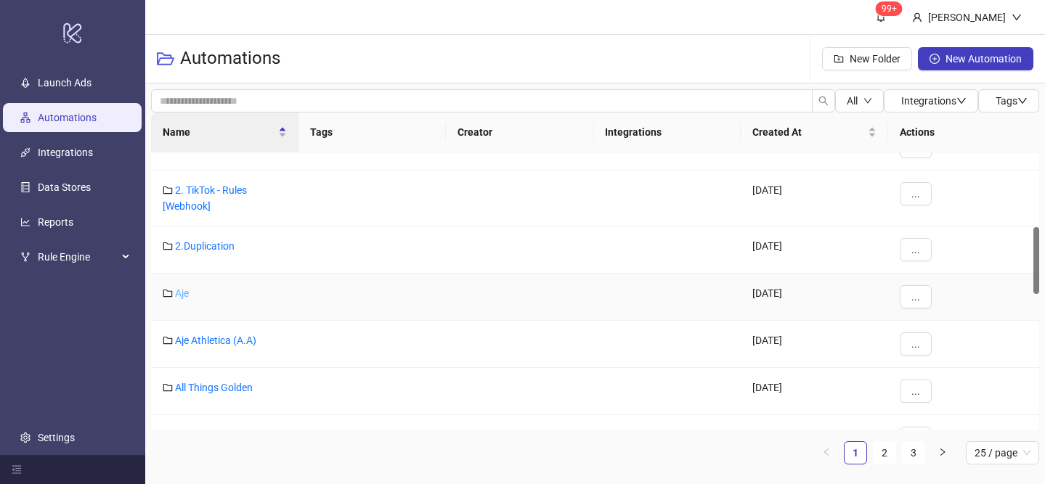
click at [181, 295] on link "Aje" at bounding box center [182, 293] width 14 height 12
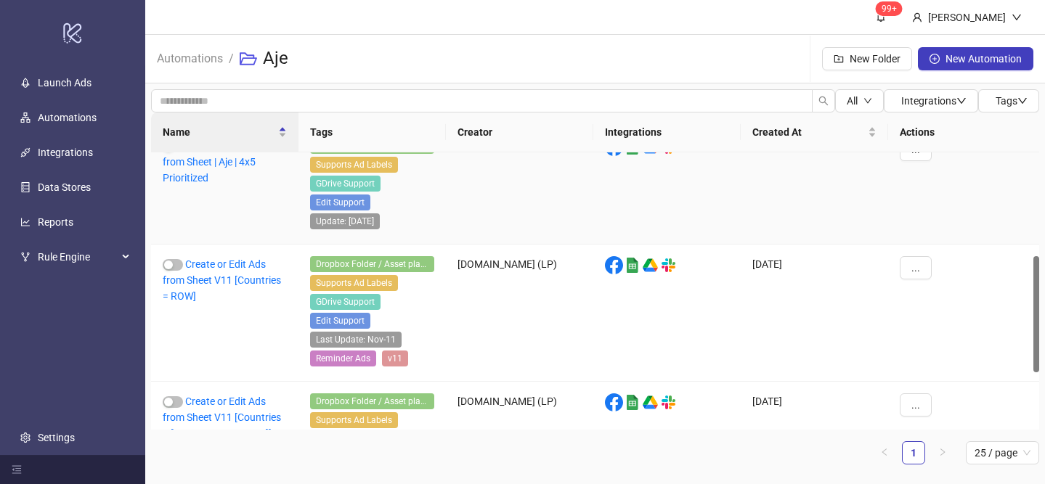
scroll to position [384, 0]
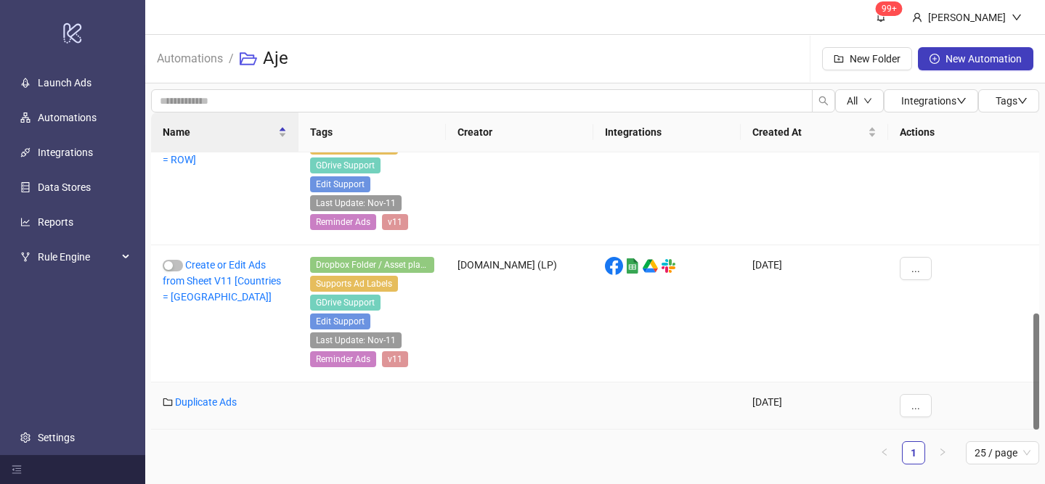
click at [205, 408] on div "Duplicate Ads" at bounding box center [224, 406] width 147 height 47
click at [212, 399] on link "Duplicate Ads" at bounding box center [206, 402] width 62 height 12
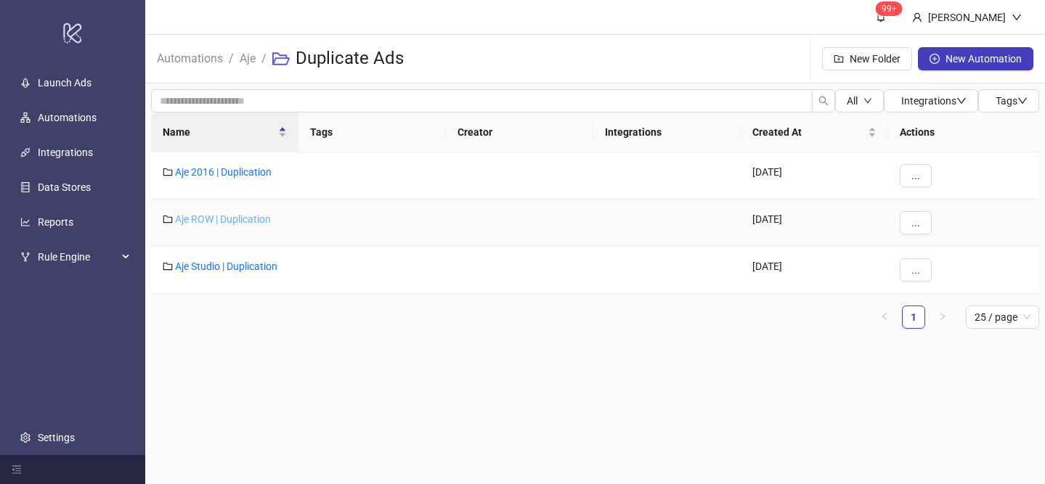
click at [242, 214] on link "Aje ROW | Duplication" at bounding box center [223, 219] width 96 height 12
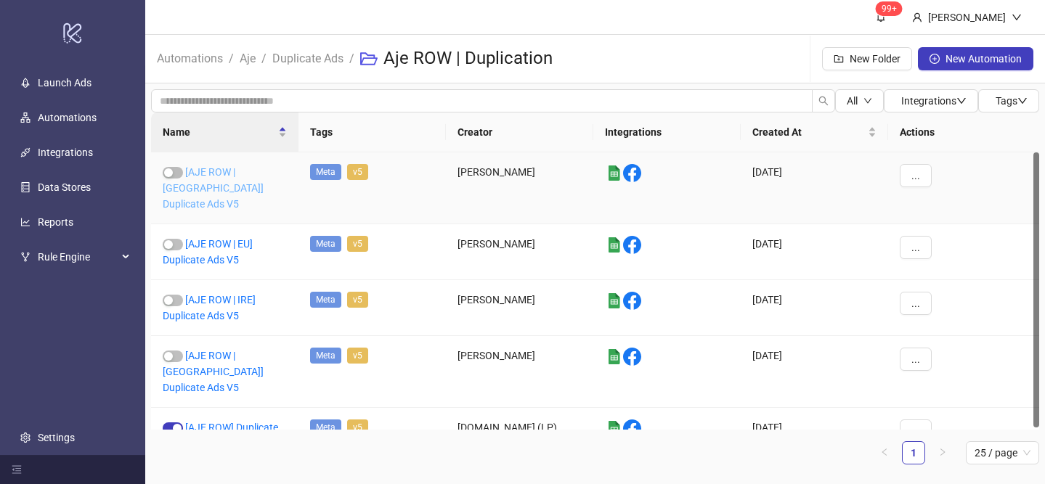
click at [235, 171] on link "[AJE ROW | [GEOGRAPHIC_DATA]] Duplicate Ads V5" at bounding box center [213, 188] width 101 height 44
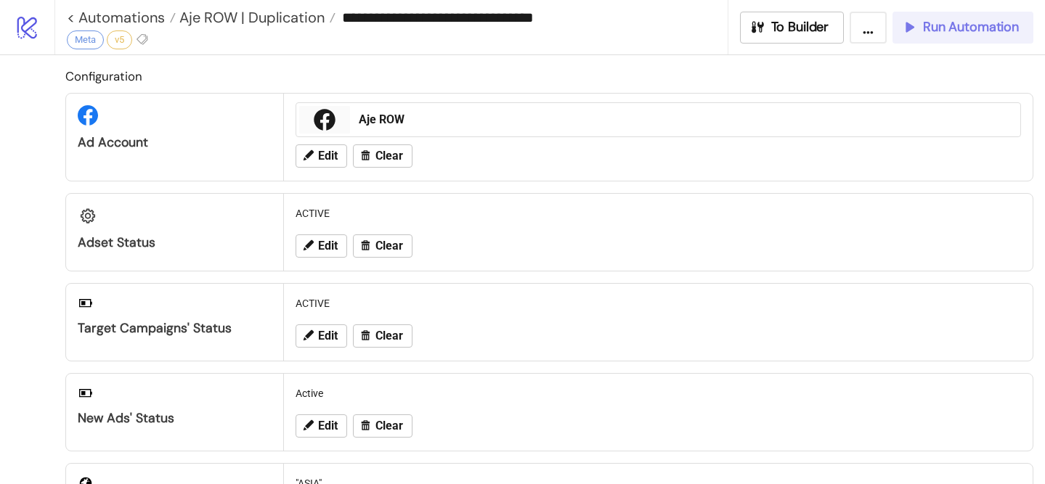
click at [915, 16] on button "Run Automation" at bounding box center [962, 28] width 141 height 32
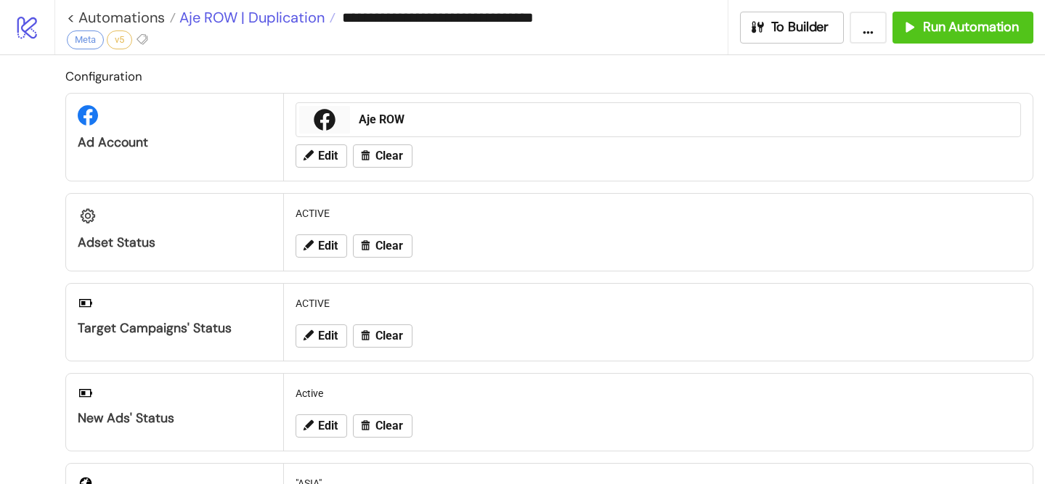
click at [302, 19] on span "Aje ROW | Duplication" at bounding box center [250, 17] width 149 height 19
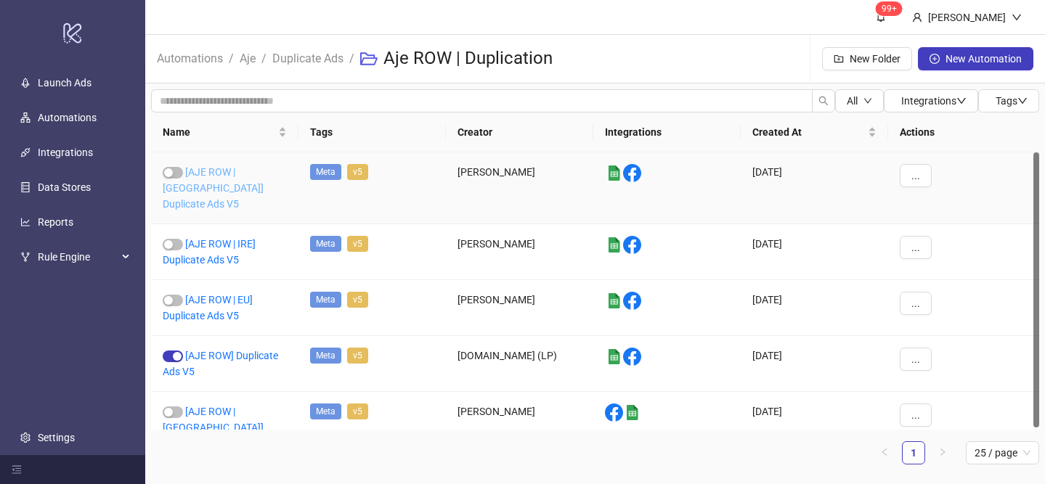
click at [232, 184] on link "[AJE ROW | [GEOGRAPHIC_DATA]] Duplicate Ads V5" at bounding box center [213, 188] width 101 height 44
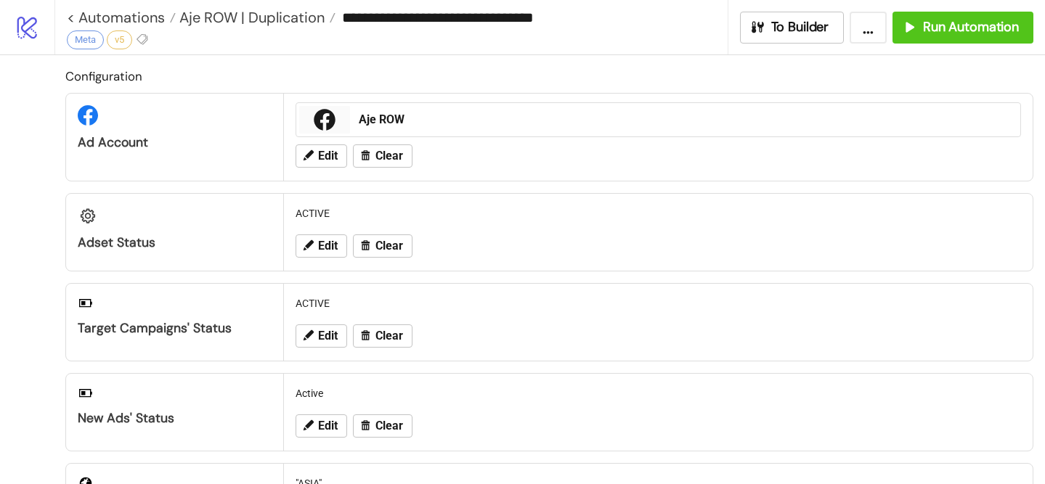
type input "**********"
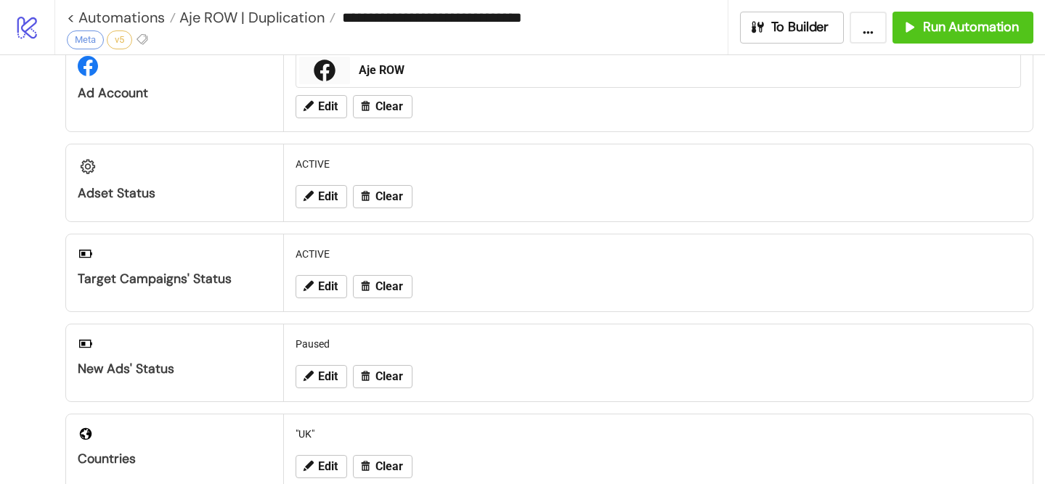
scroll to position [93, 0]
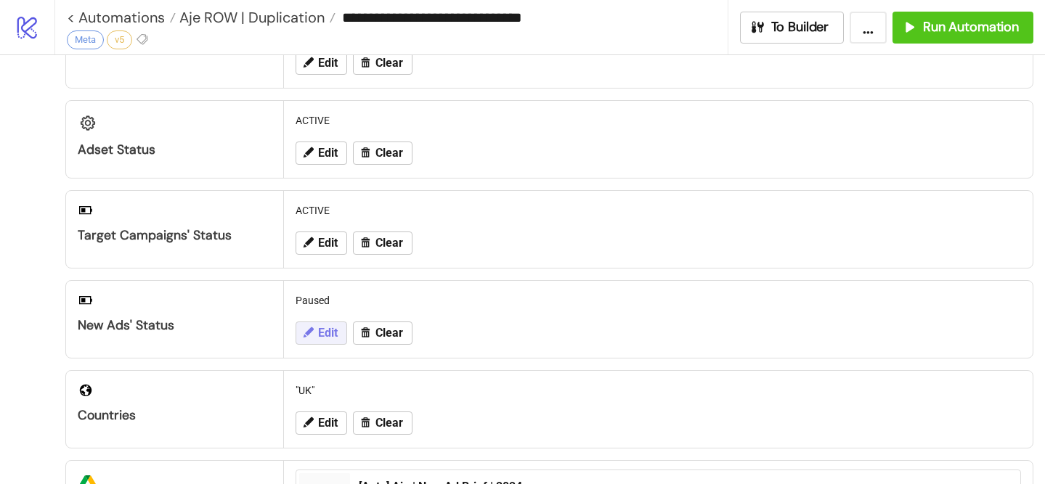
click at [325, 333] on span "Edit" at bounding box center [328, 333] width 20 height 13
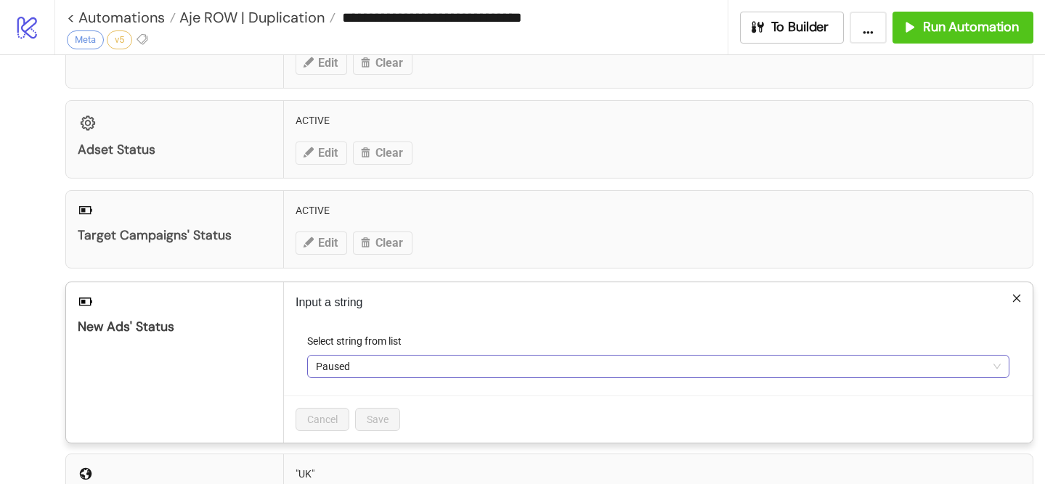
click at [369, 367] on span "Paused" at bounding box center [658, 367] width 685 height 22
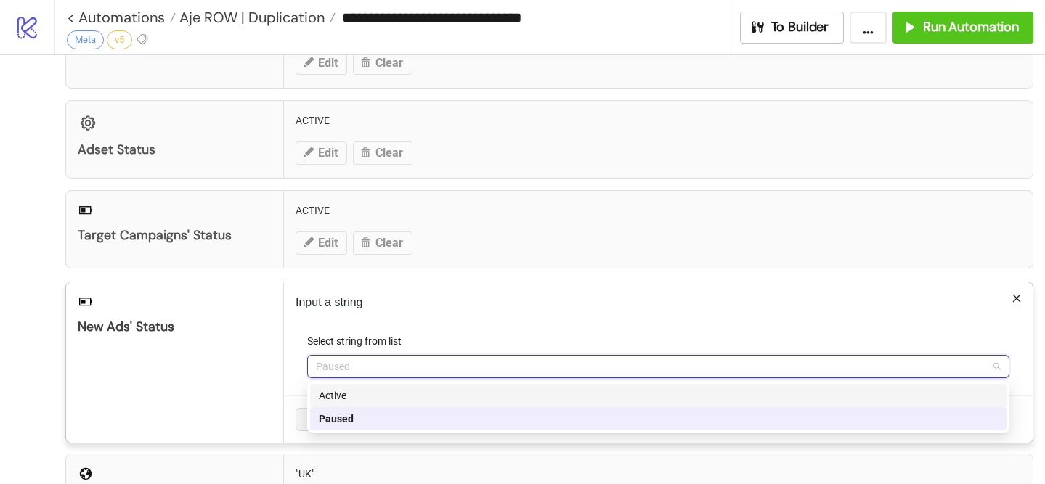
click at [376, 404] on div "Active" at bounding box center [658, 395] width 696 height 23
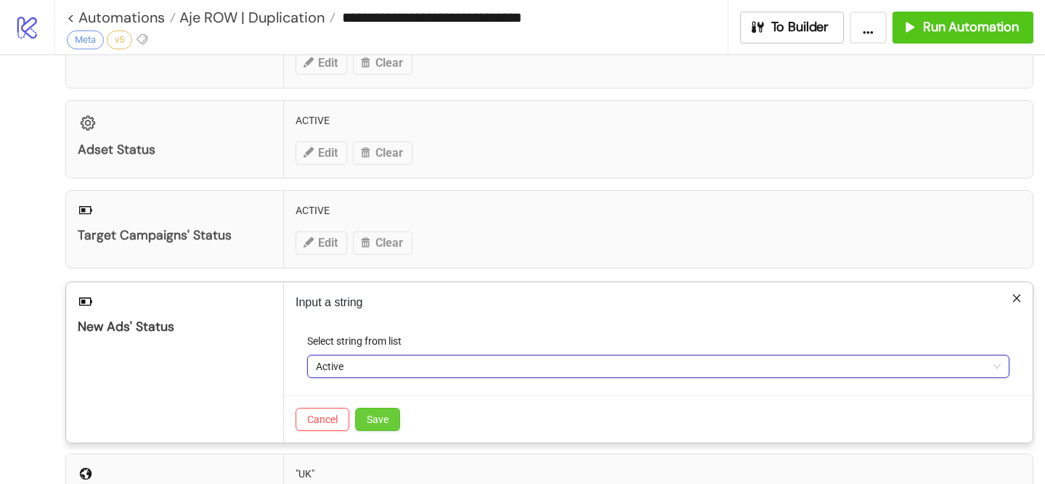
click at [377, 425] on span "Save" at bounding box center [378, 420] width 22 height 12
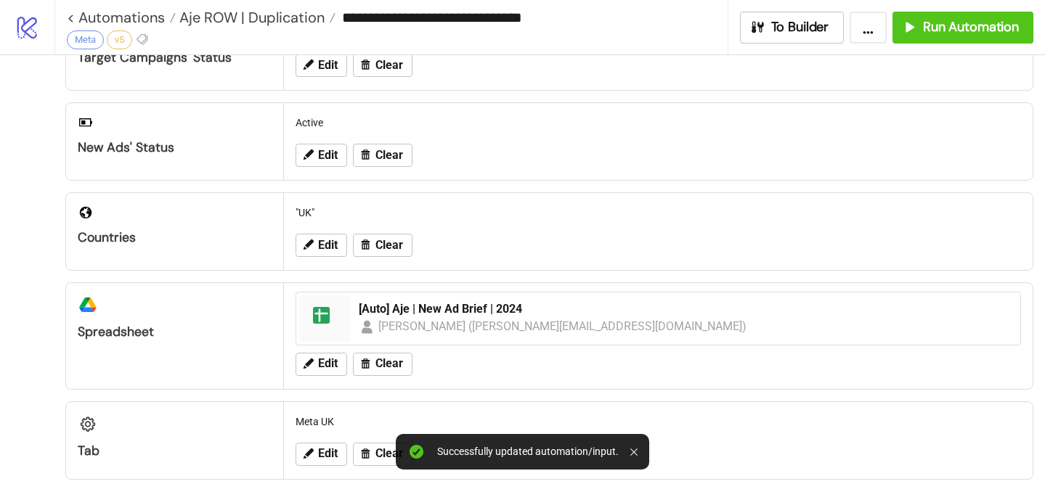
scroll to position [0, 0]
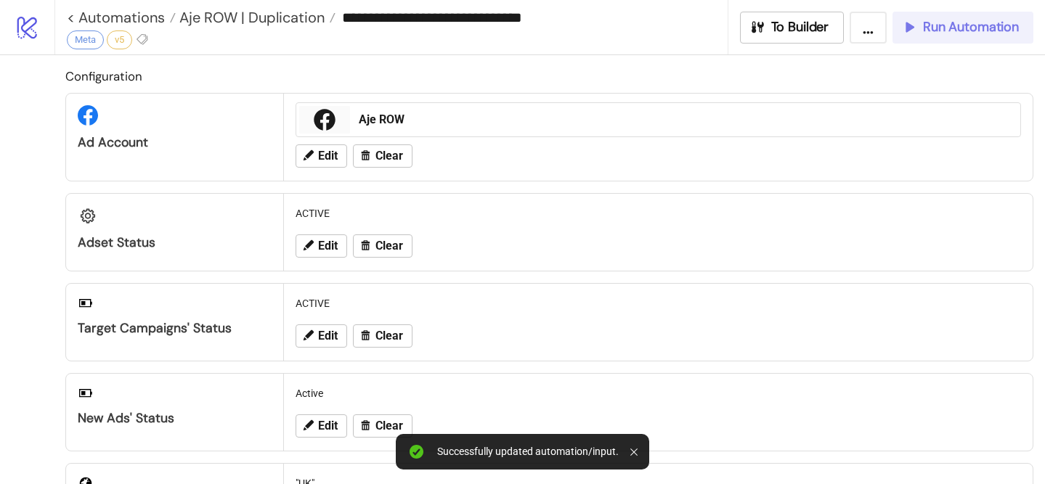
click at [918, 37] on button "Run Automation" at bounding box center [962, 28] width 141 height 32
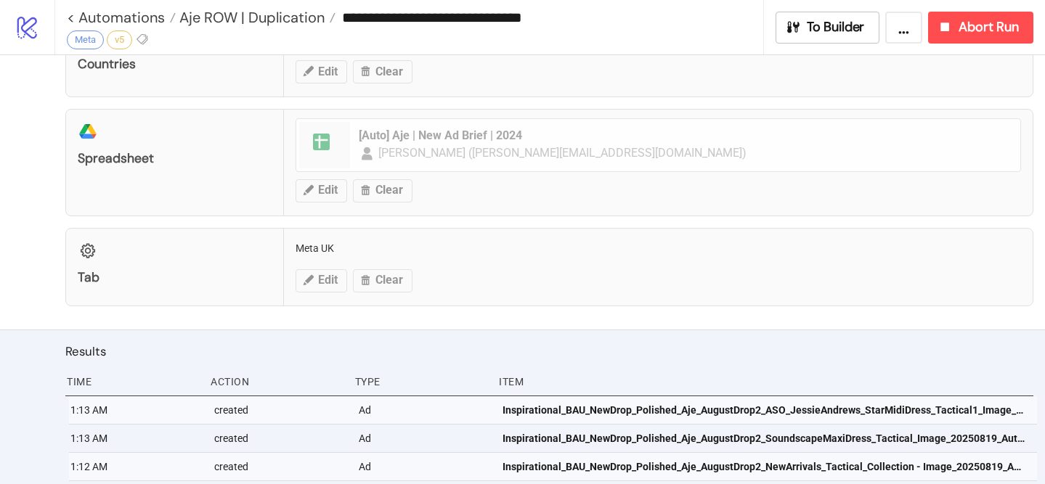
scroll to position [564, 0]
